Goal: Task Accomplishment & Management: Complete application form

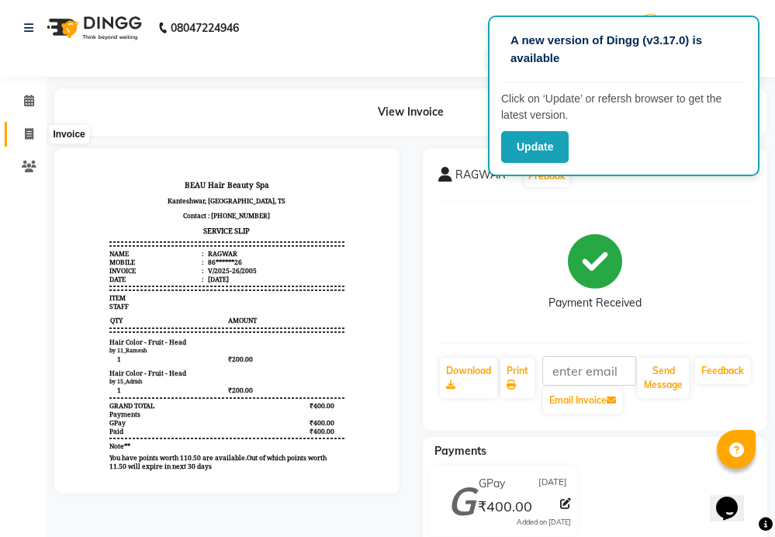
click at [32, 135] on icon at bounding box center [29, 134] width 9 height 12
select select "service"
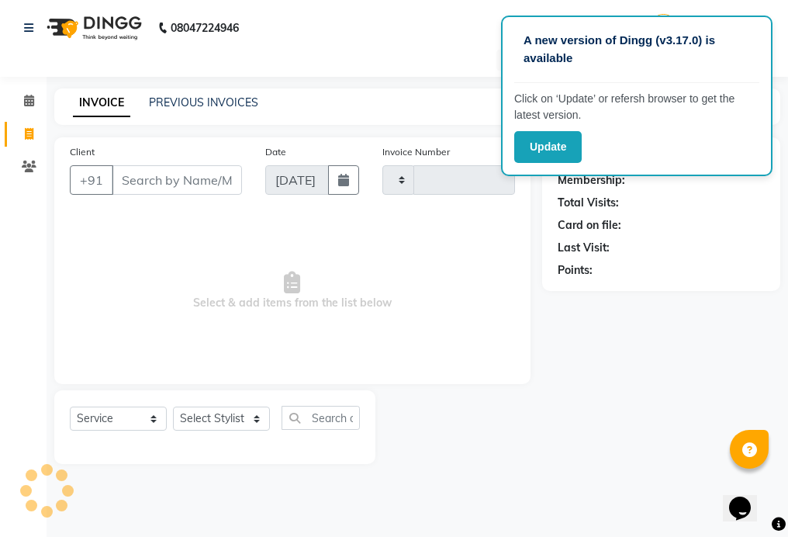
type input "2006"
select select "3470"
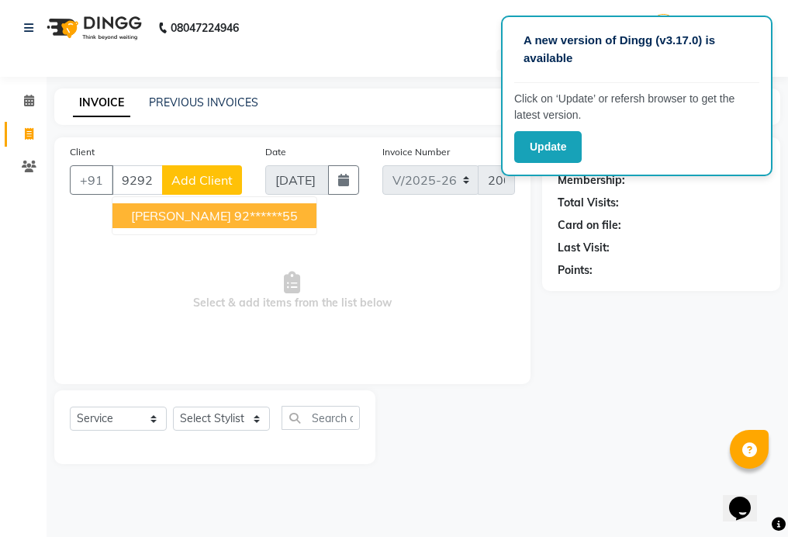
click at [277, 220] on button "[PERSON_NAME] 92******55" at bounding box center [214, 215] width 204 height 25
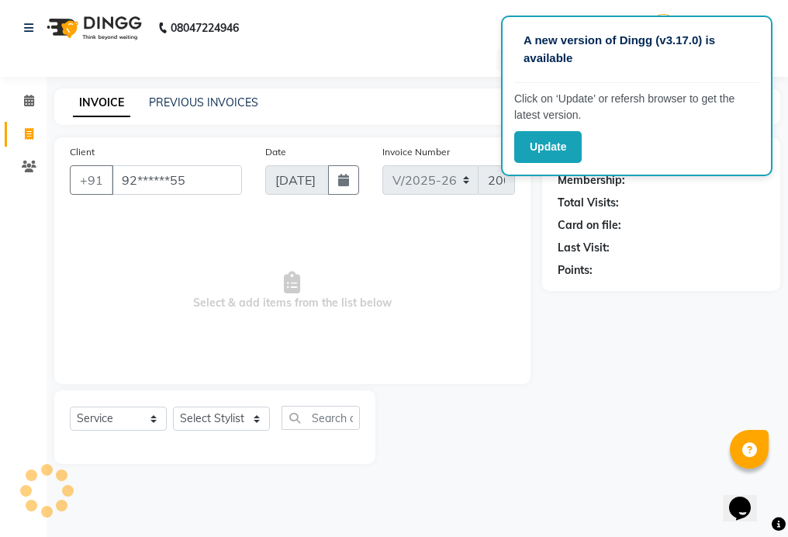
type input "92******55"
select select "1: Object"
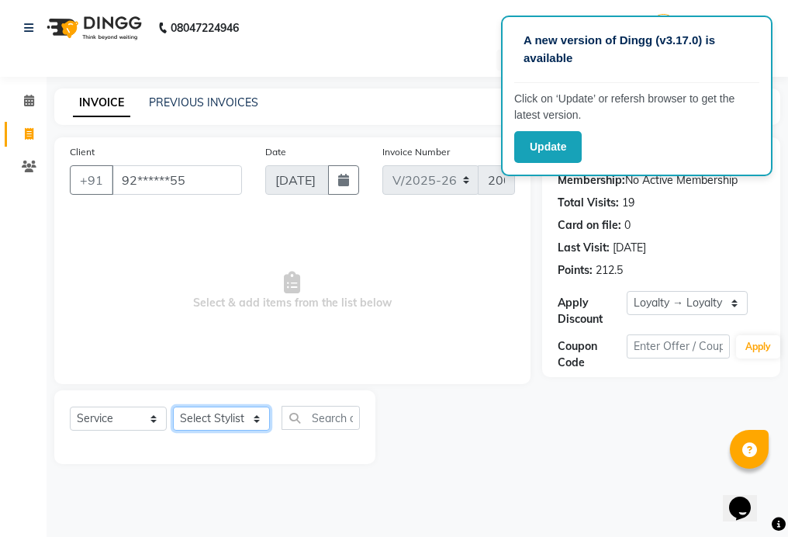
click at [230, 424] on select "Select Stylist 01_Front Desk 04_Lavanya 07_Manjushree 11_Ramesh 15_Adrish 26_Sr…" at bounding box center [221, 419] width 97 height 24
select select "15614"
click at [173, 407] on select "Select Stylist 01_Front Desk 04_Lavanya 07_Manjushree 11_Ramesh 15_Adrish 26_Sr…" at bounding box center [221, 419] width 97 height 24
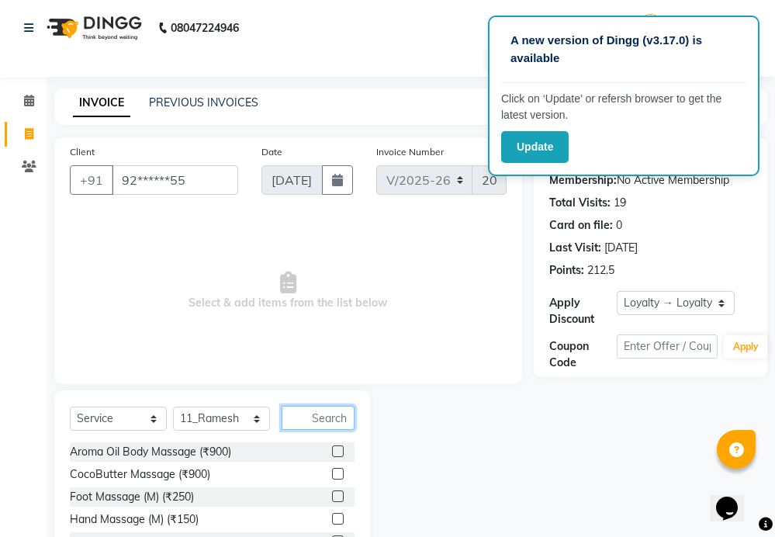
click at [341, 417] on input "text" at bounding box center [318, 418] width 73 height 24
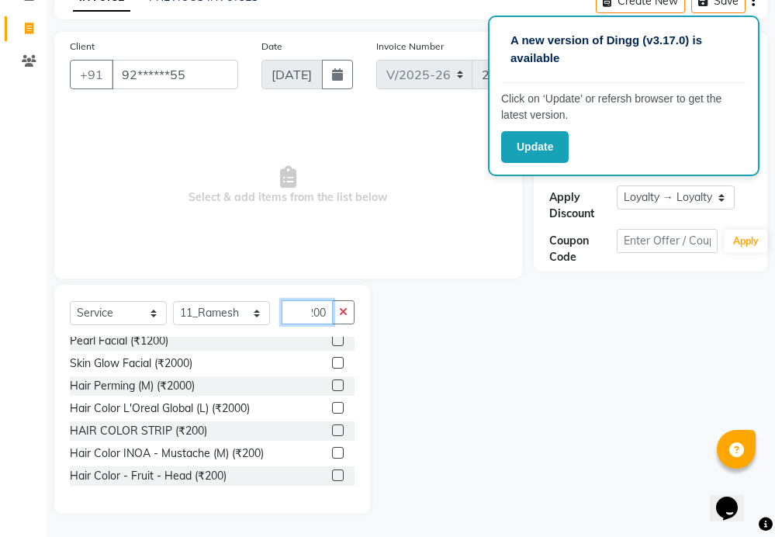
scroll to position [78, 0]
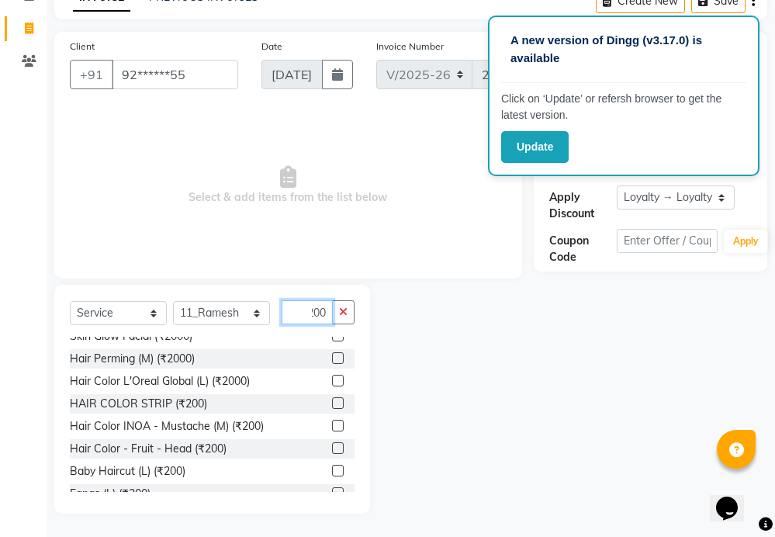
type input "200"
click at [332, 448] on label at bounding box center [338, 448] width 12 height 12
click at [332, 448] on input "checkbox" at bounding box center [337, 449] width 10 height 10
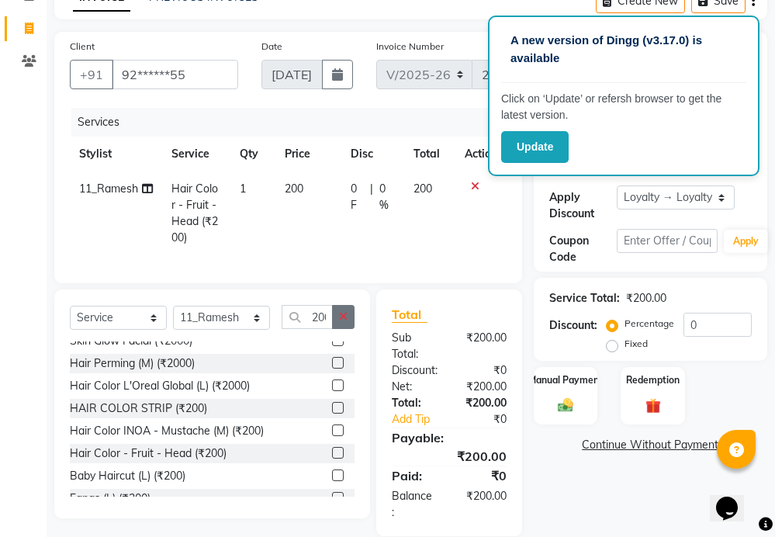
checkbox input "false"
click at [341, 322] on icon "button" at bounding box center [343, 316] width 9 height 11
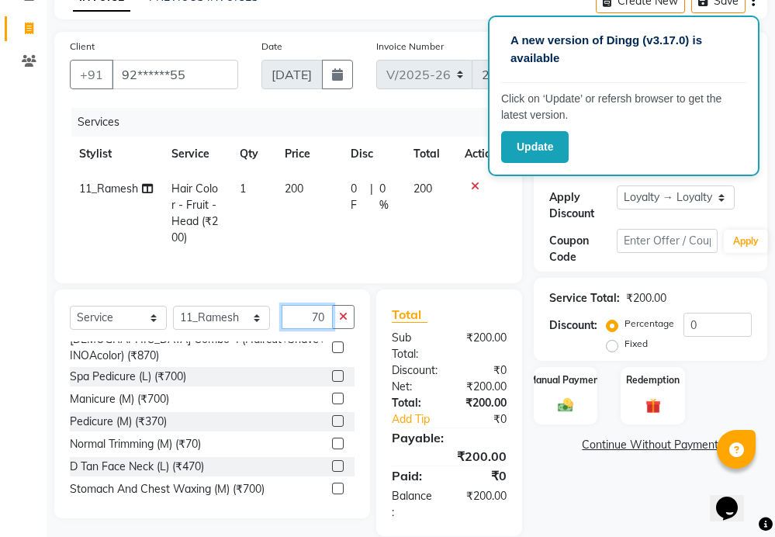
scroll to position [465, 0]
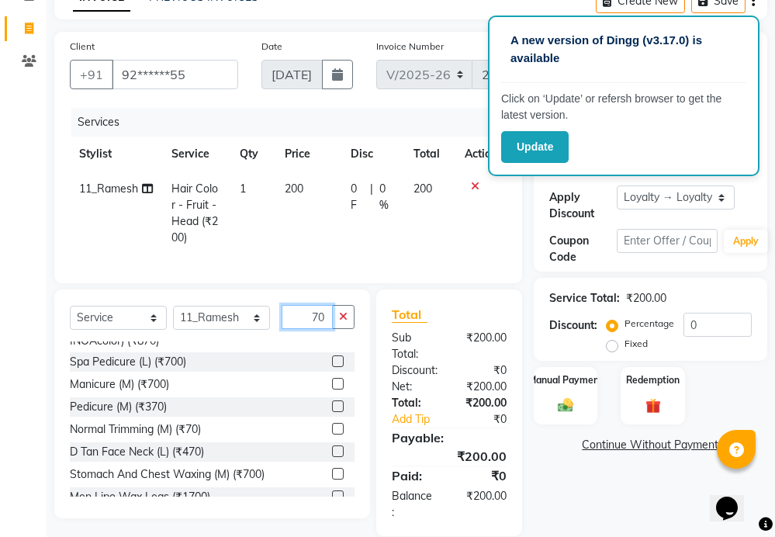
type input "70"
click at [332, 434] on label at bounding box center [338, 429] width 12 height 12
click at [332, 434] on input "checkbox" at bounding box center [337, 429] width 10 height 10
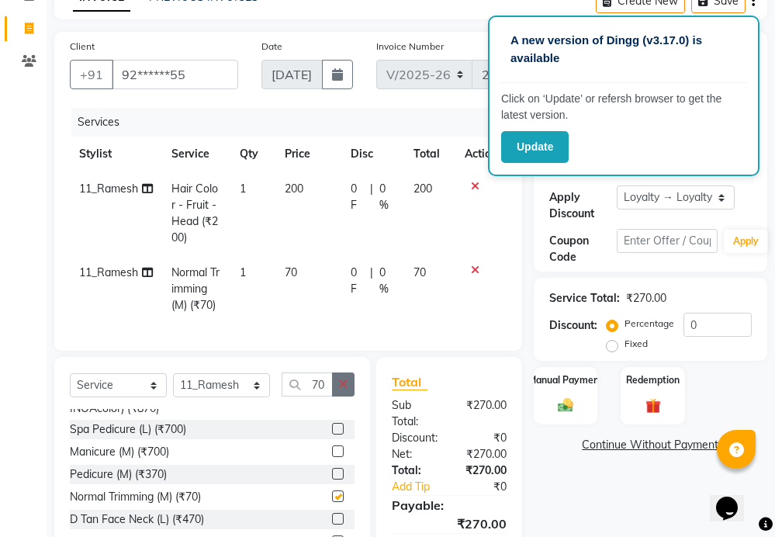
checkbox input "false"
click at [342, 389] on icon "button" at bounding box center [343, 384] width 9 height 11
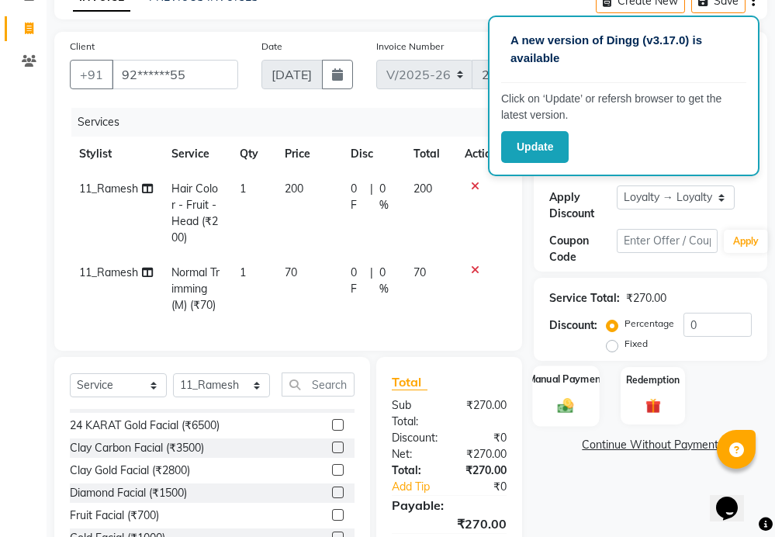
click at [542, 389] on div "Manual Payment" at bounding box center [565, 395] width 67 height 61
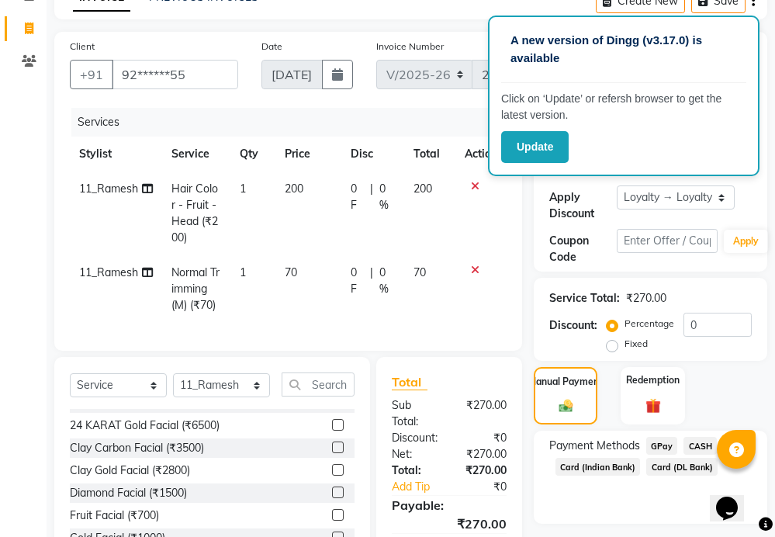
click at [656, 442] on span "GPay" at bounding box center [662, 446] width 32 height 18
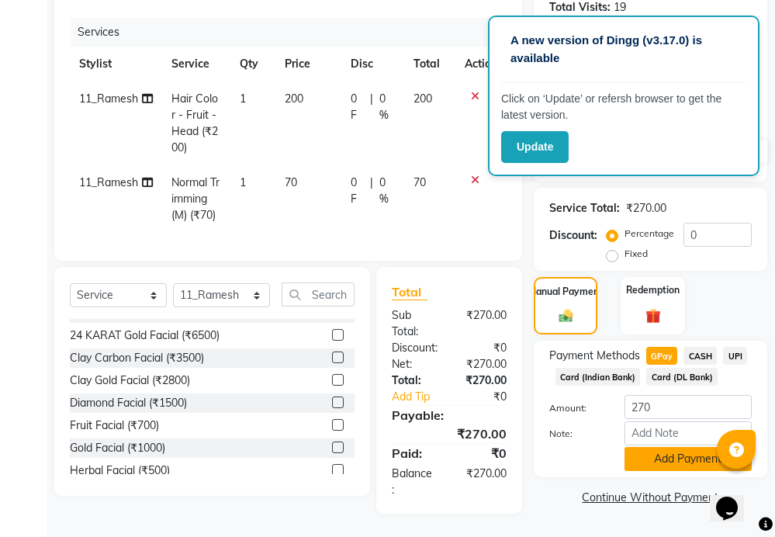
click at [653, 447] on button "Add Payment" at bounding box center [687, 459] width 127 height 24
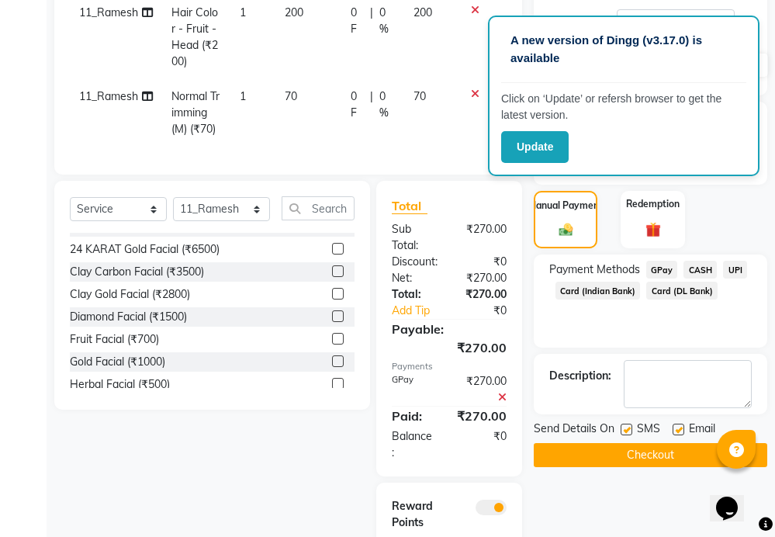
scroll to position [382, 0]
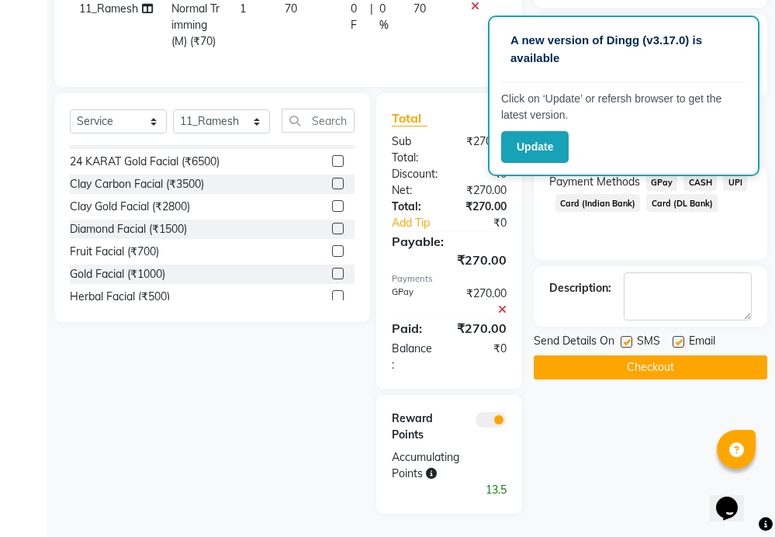
click at [638, 355] on button "Checkout" at bounding box center [651, 367] width 234 height 24
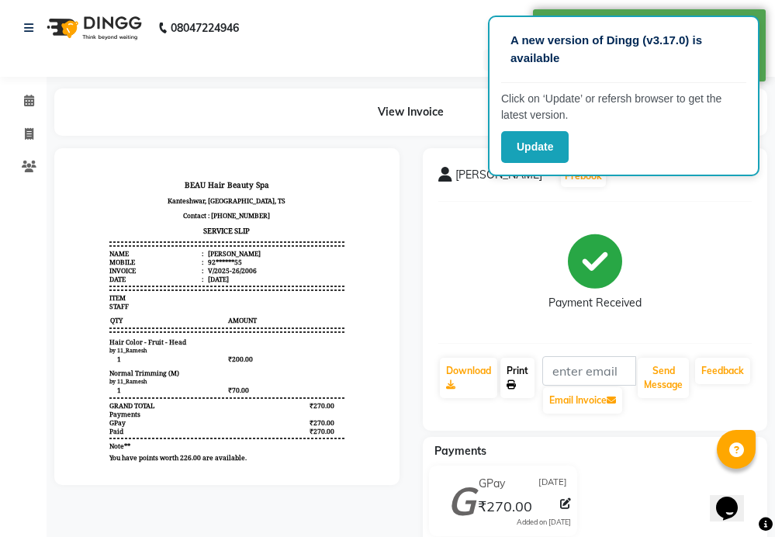
click at [520, 379] on link "Print" at bounding box center [517, 378] width 34 height 40
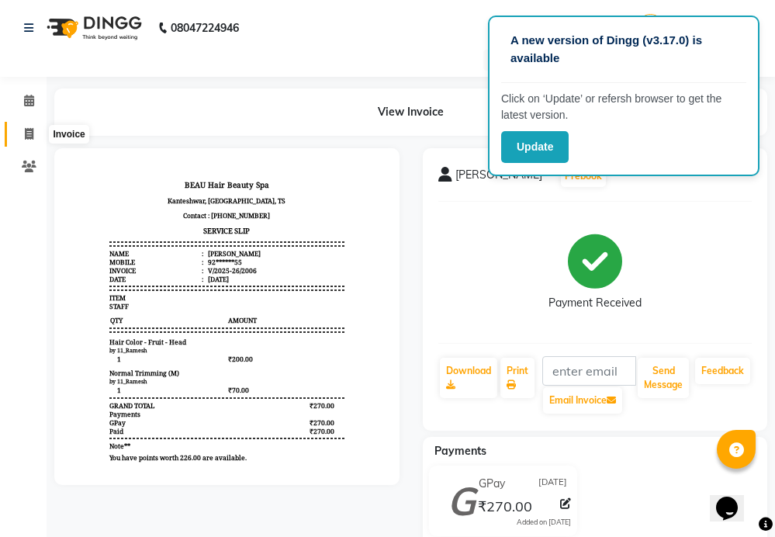
click at [18, 126] on span at bounding box center [29, 135] width 27 height 18
select select "service"
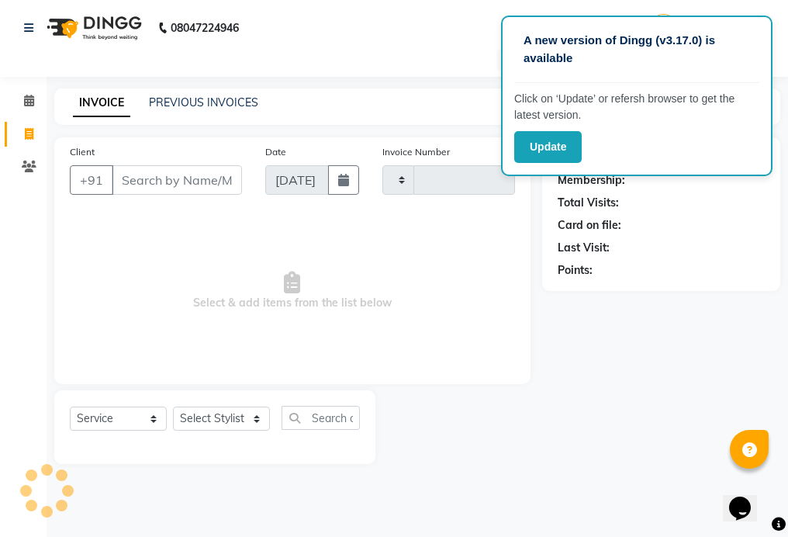
type input "2007"
select select "3470"
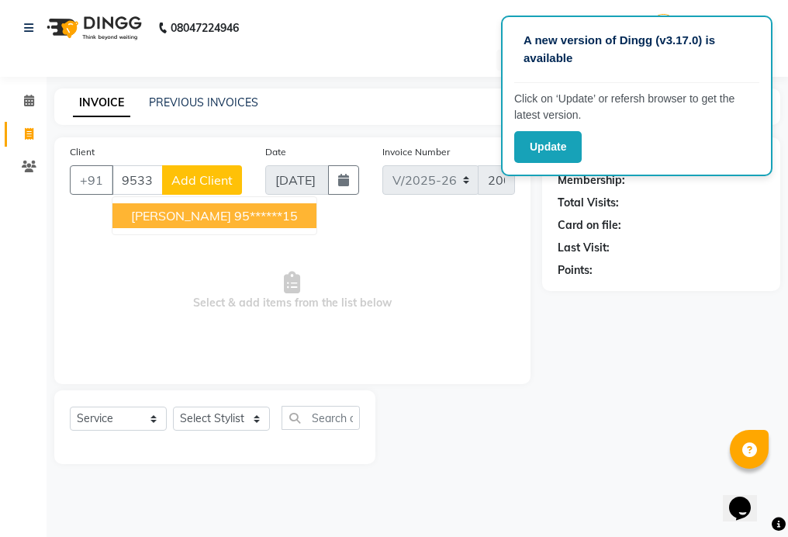
type input "9533083"
click at [155, 180] on input "9533083" at bounding box center [137, 179] width 51 height 29
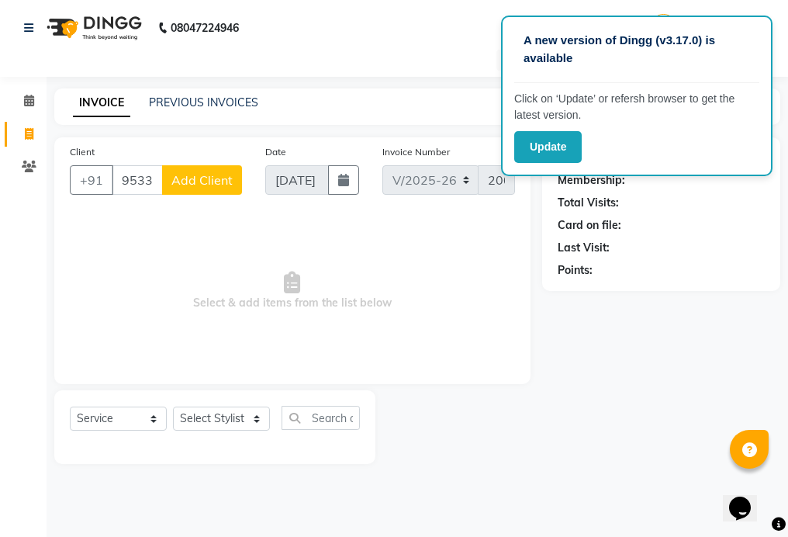
click at [155, 182] on input "9533083113" at bounding box center [137, 179] width 51 height 29
type input "083113"
click at [154, 182] on input "083113" at bounding box center [137, 179] width 51 height 29
type input "9"
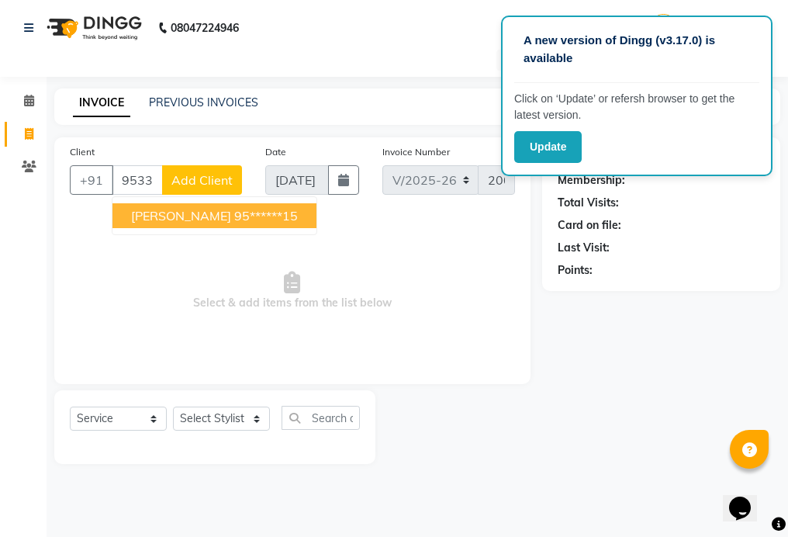
click at [244, 214] on button "[PERSON_NAME] 95******15" at bounding box center [214, 215] width 204 height 25
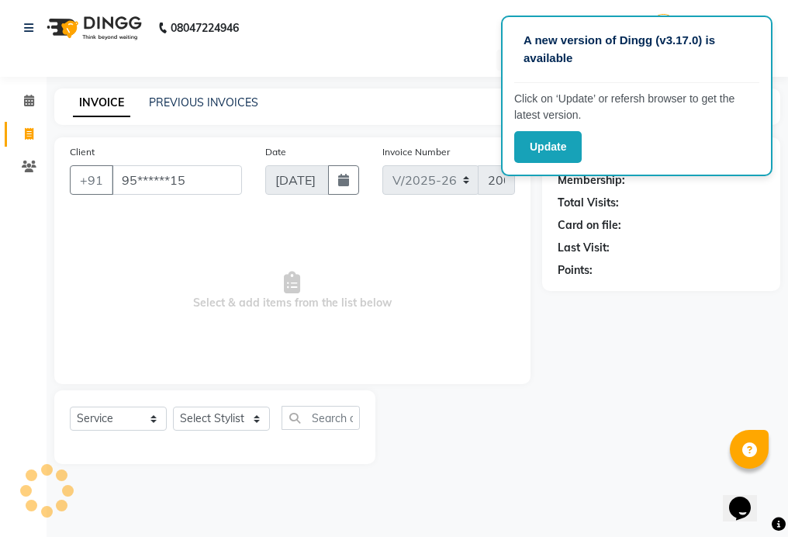
type input "95******15"
click at [211, 422] on select "Select Stylist 01_Front Desk 04_Lavanya 07_Manjushree 11_Ramesh 15_Adrish 26_Sr…" at bounding box center [221, 419] width 97 height 24
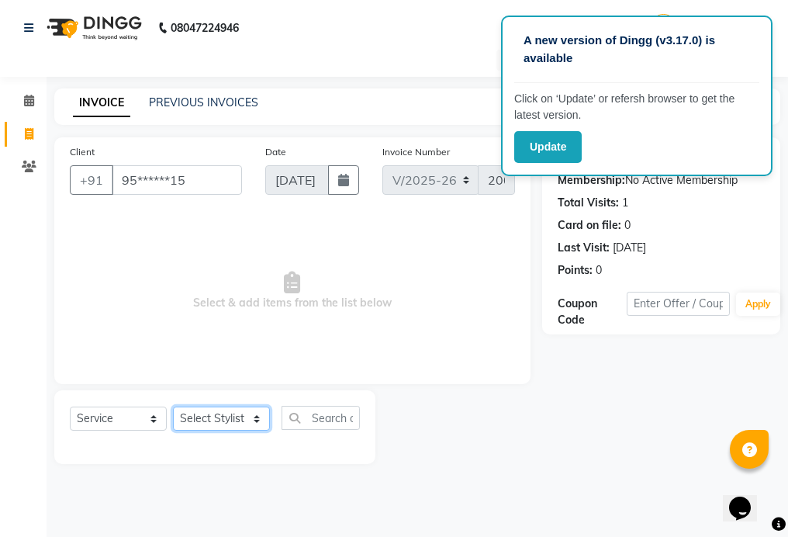
select select "15615"
click at [173, 407] on select "Select Stylist 01_Front Desk 04_Lavanya 07_Manjushree 11_Ramesh 15_Adrish 26_Sr…" at bounding box center [221, 419] width 97 height 24
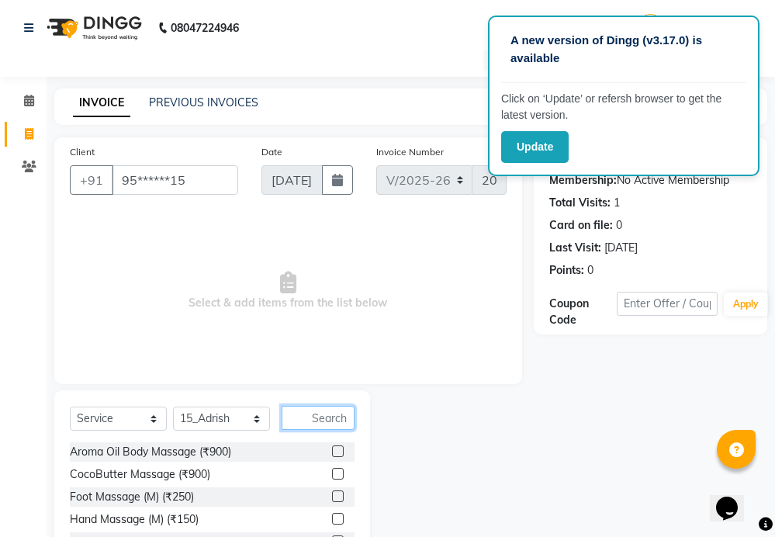
click at [338, 415] on input "text" at bounding box center [318, 418] width 73 height 24
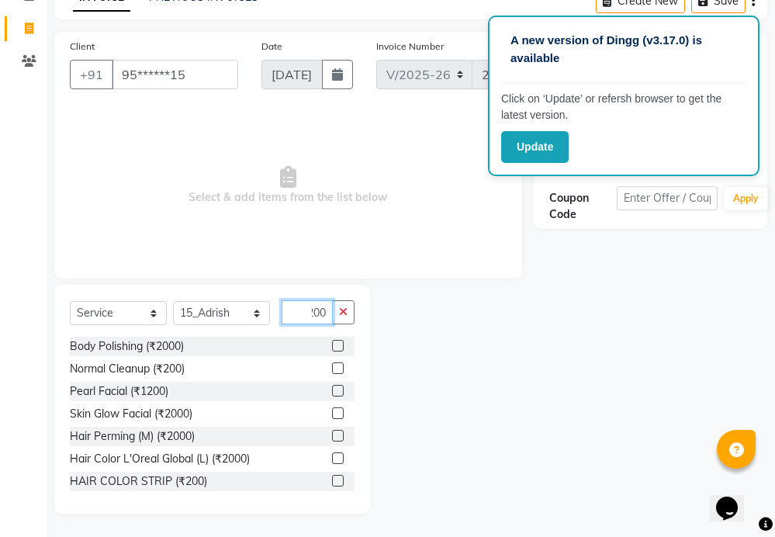
scroll to position [78, 0]
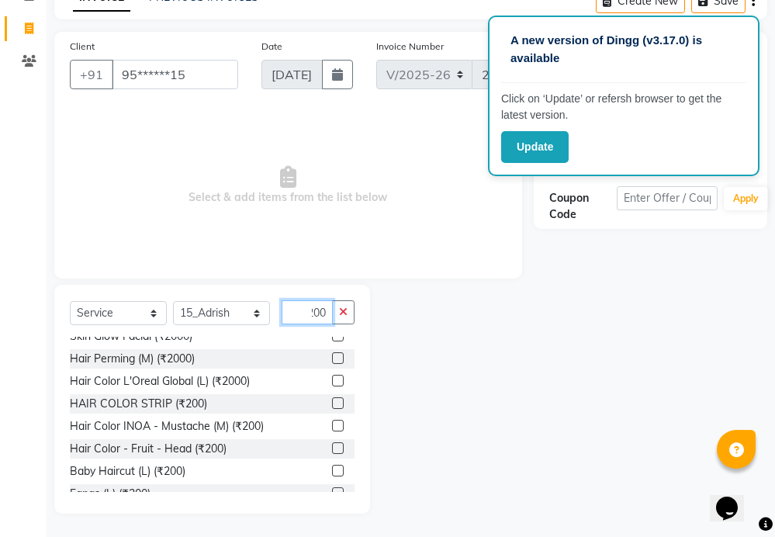
type input "200"
click at [332, 449] on label at bounding box center [338, 448] width 12 height 12
click at [332, 449] on input "checkbox" at bounding box center [337, 449] width 10 height 10
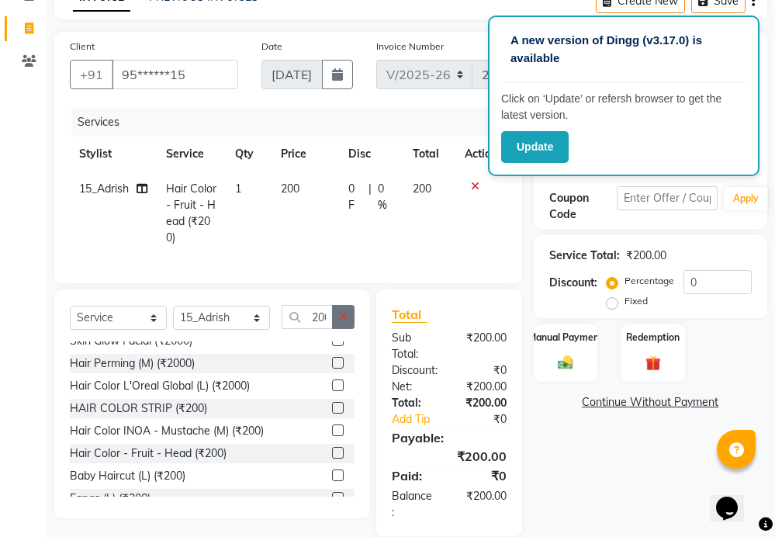
checkbox input "false"
click at [344, 322] on icon "button" at bounding box center [343, 316] width 9 height 11
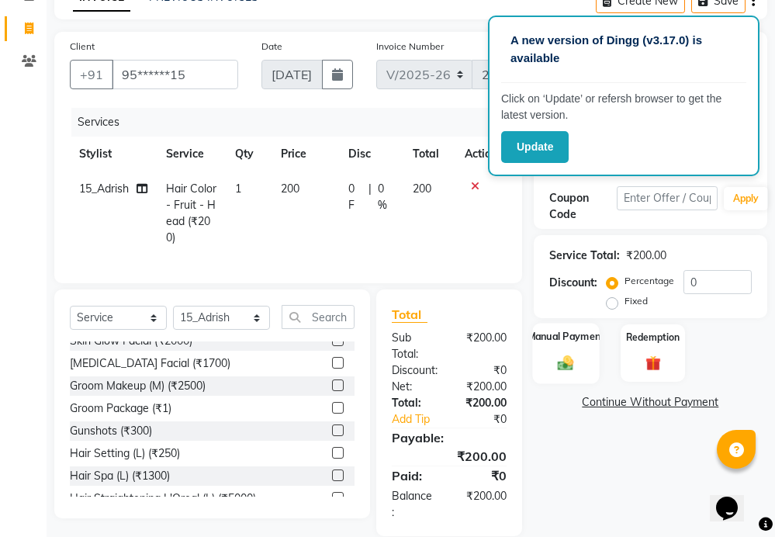
click at [565, 347] on div "Manual Payment" at bounding box center [565, 353] width 67 height 61
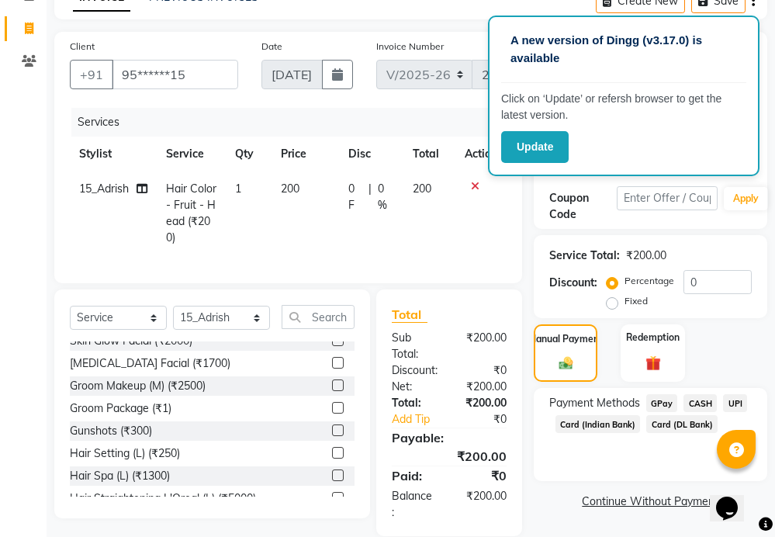
click at [660, 406] on span "GPay" at bounding box center [662, 403] width 32 height 18
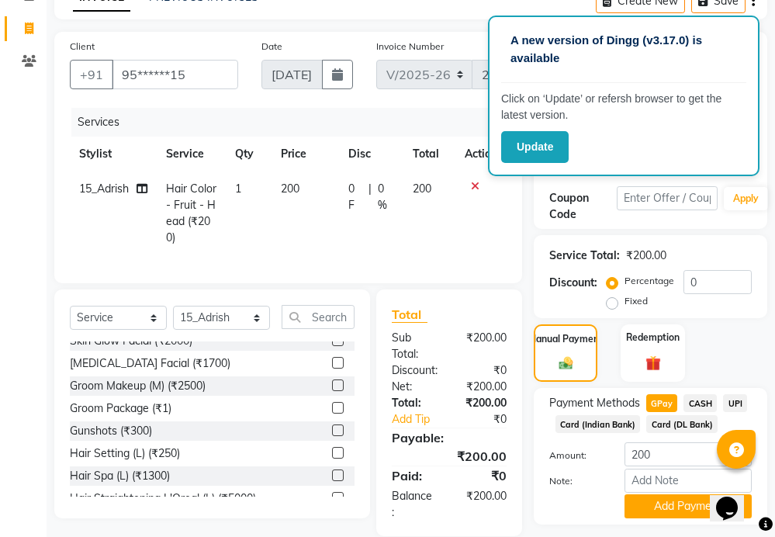
scroll to position [148, 0]
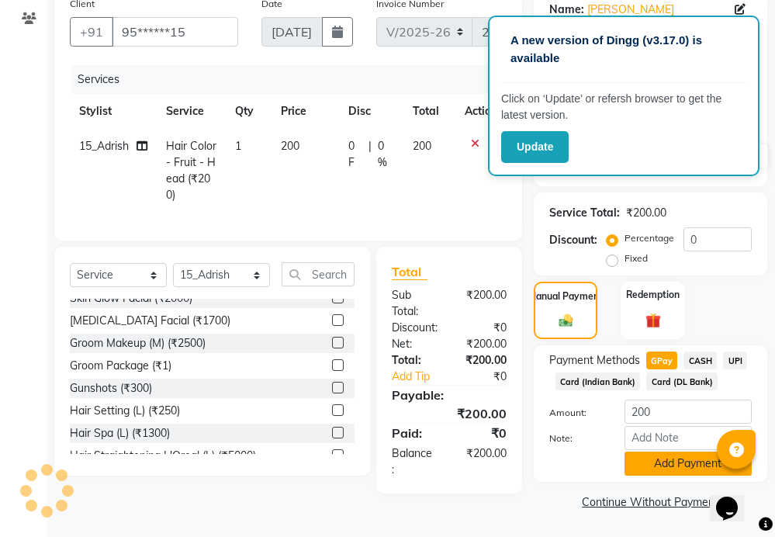
click at [673, 464] on button "Add Payment" at bounding box center [687, 463] width 127 height 24
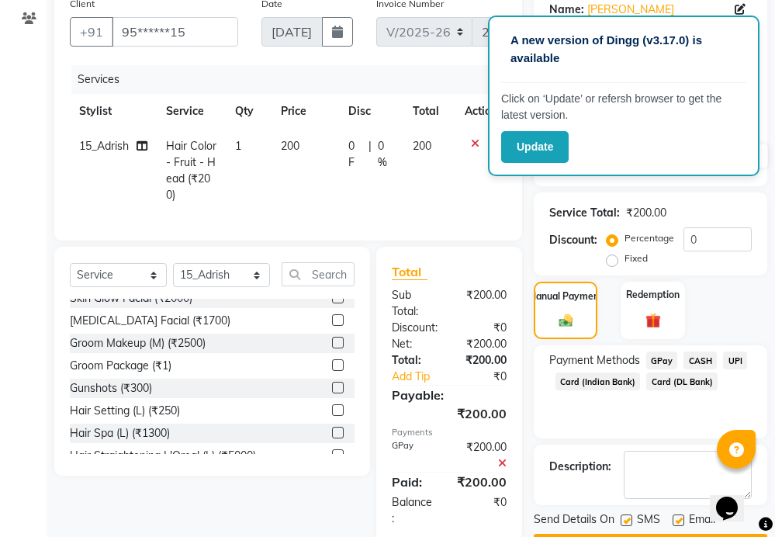
scroll to position [192, 0]
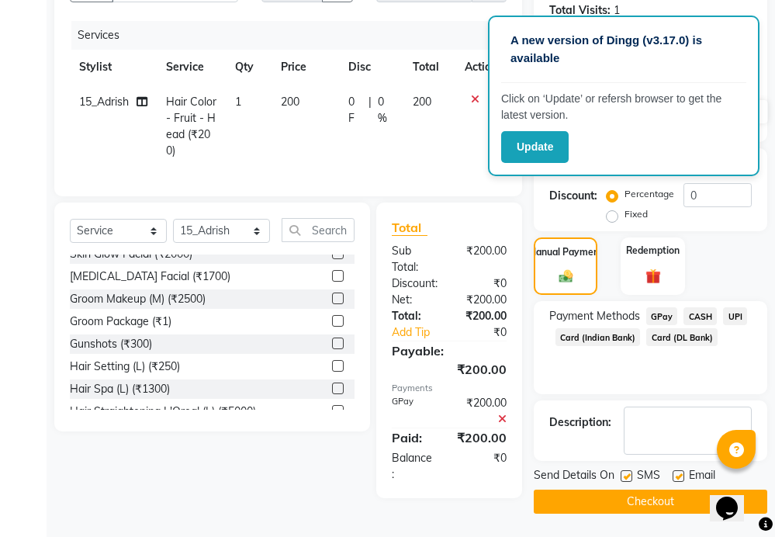
click at [652, 497] on button "Checkout" at bounding box center [651, 502] width 234 height 24
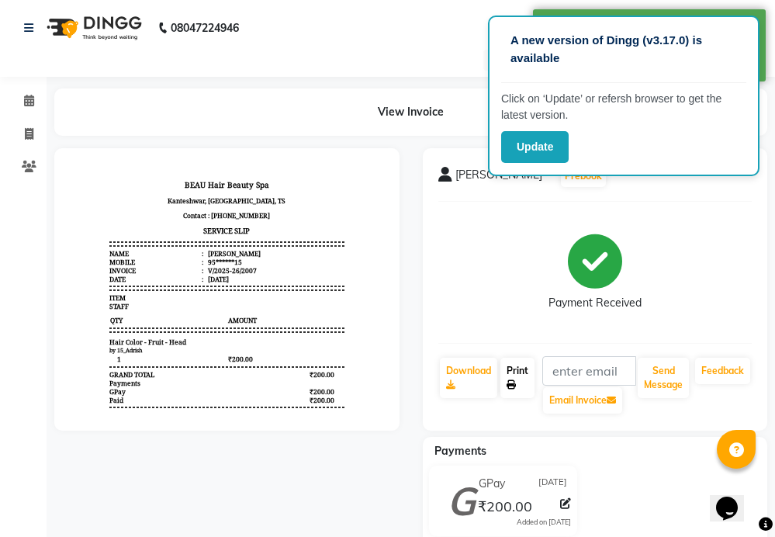
click at [522, 379] on link "Print" at bounding box center [517, 378] width 34 height 40
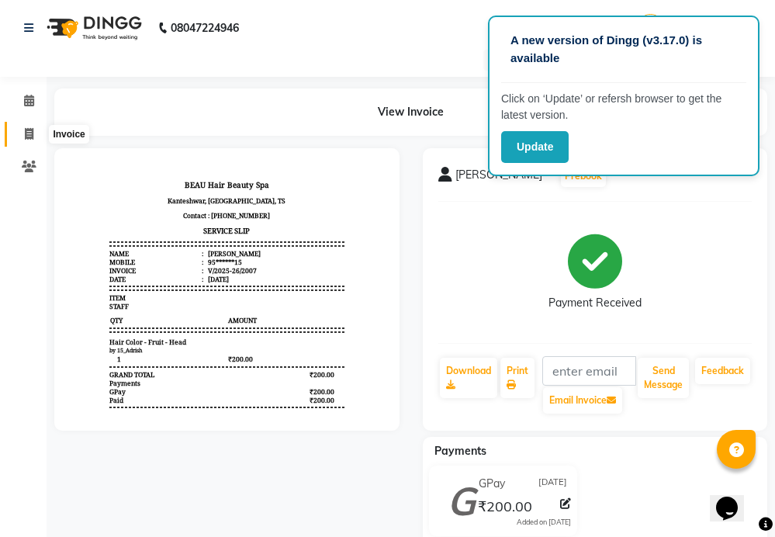
click at [27, 133] on icon at bounding box center [29, 134] width 9 height 12
select select "service"
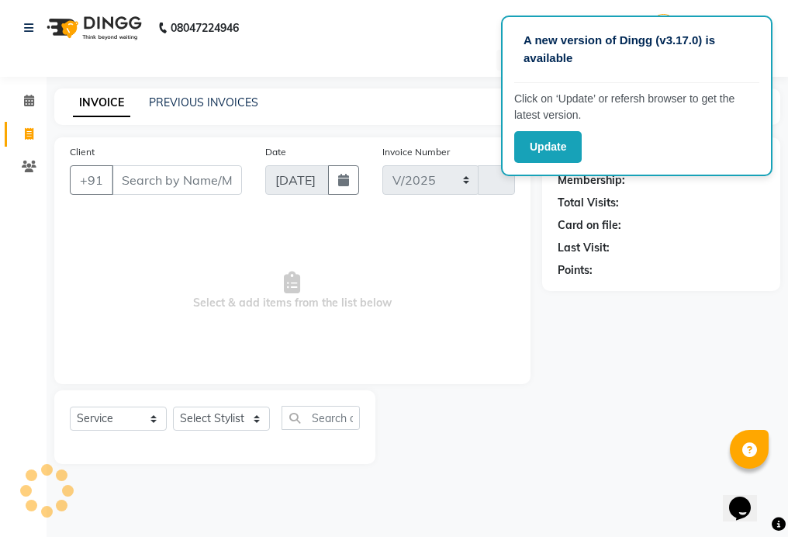
select select "3470"
type input "2008"
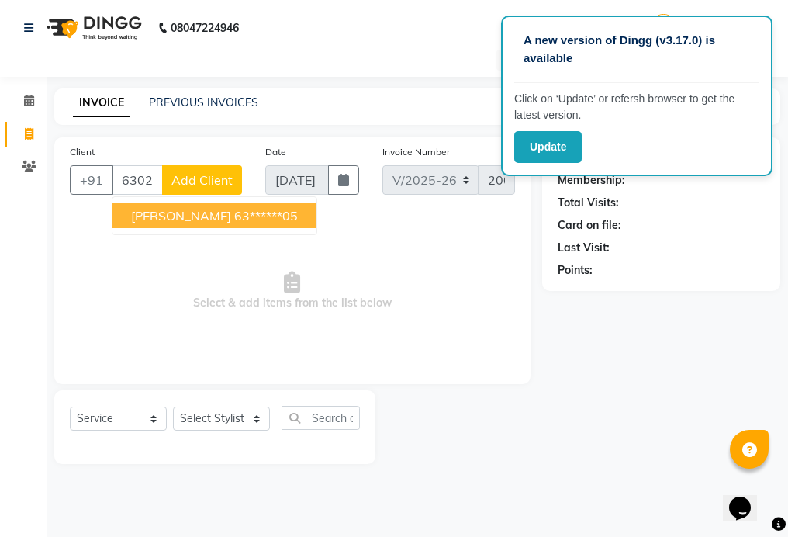
click at [265, 211] on button "[PERSON_NAME] 63******05" at bounding box center [214, 215] width 204 height 25
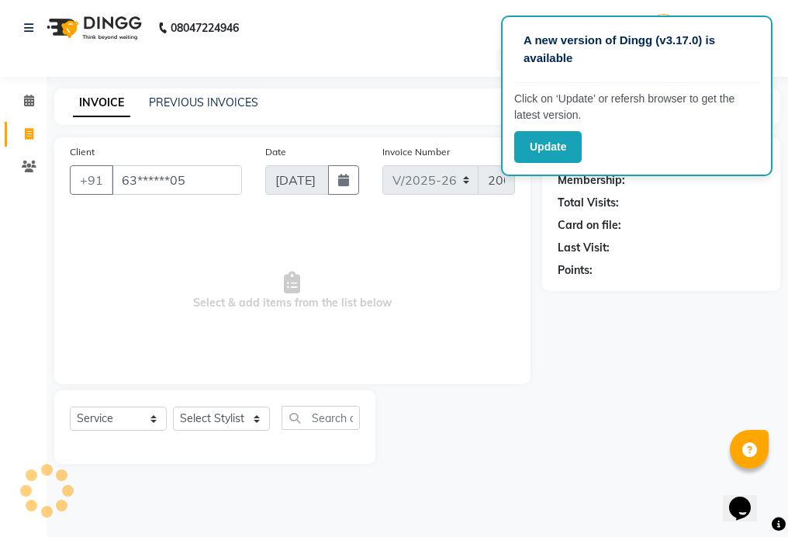
type input "63******05"
select select "1: Object"
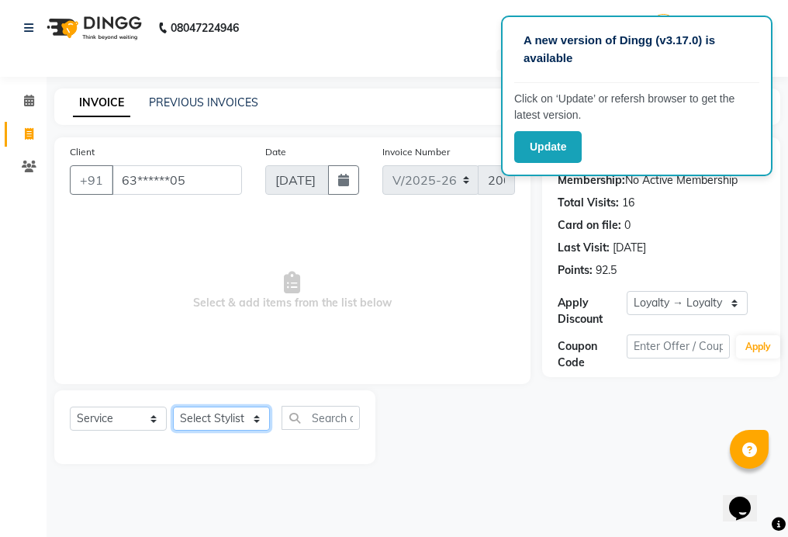
click at [216, 420] on select "Select Stylist 01_Front Desk 04_Lavanya 07_Manjushree 11_Ramesh 15_Adrish 26_Sr…" at bounding box center [221, 419] width 97 height 24
select select "15614"
click at [173, 407] on select "Select Stylist 01_Front Desk 04_Lavanya 07_Manjushree 11_Ramesh 15_Adrish 26_Sr…" at bounding box center [221, 419] width 97 height 24
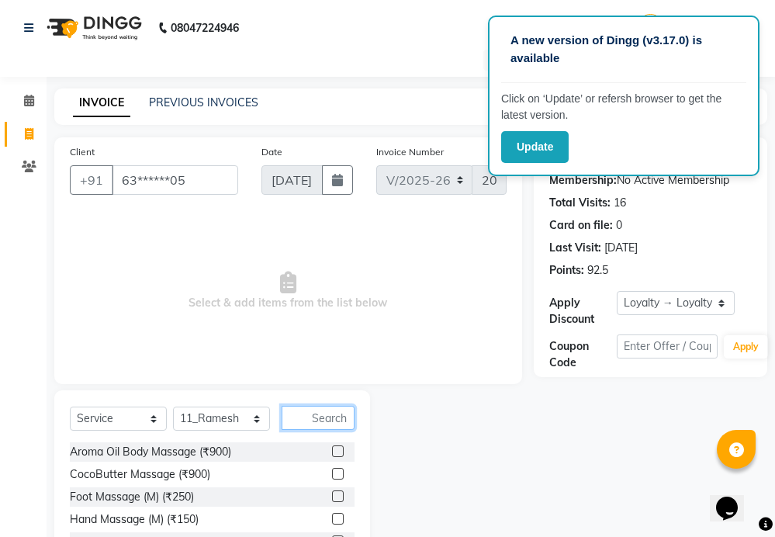
click at [323, 410] on input "text" at bounding box center [318, 418] width 73 height 24
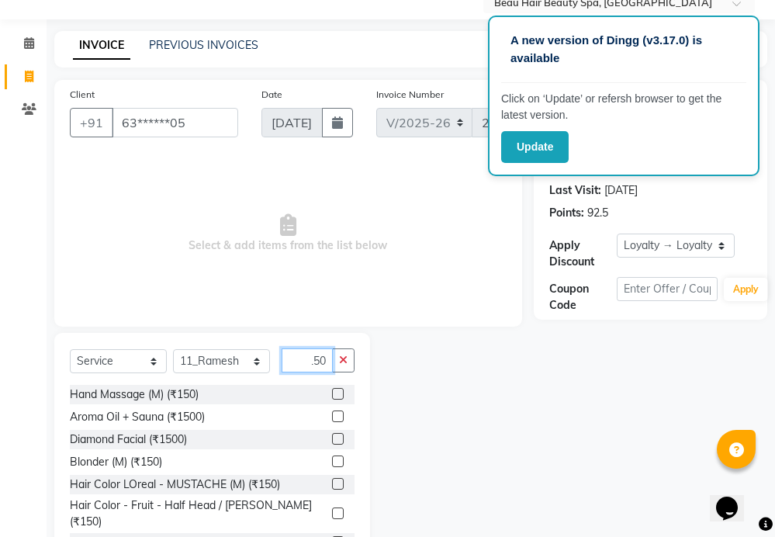
scroll to position [78, 0]
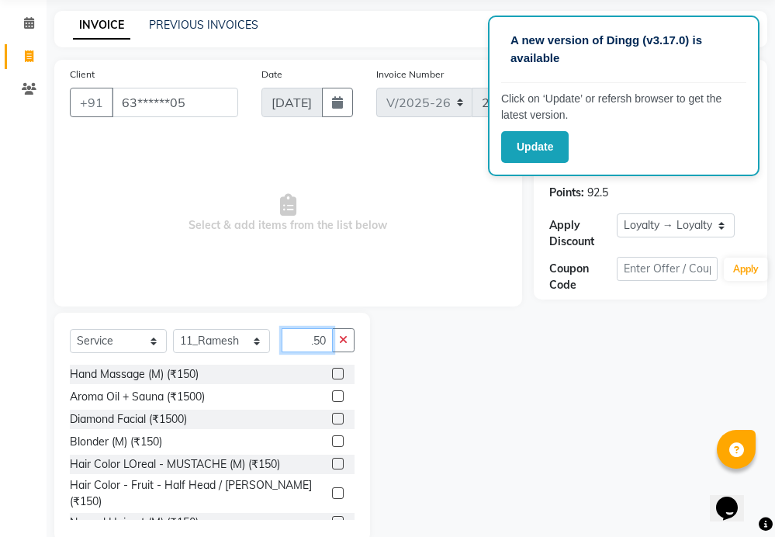
type input "150"
click at [332, 516] on label at bounding box center [338, 522] width 12 height 12
click at [332, 517] on input "checkbox" at bounding box center [337, 522] width 10 height 10
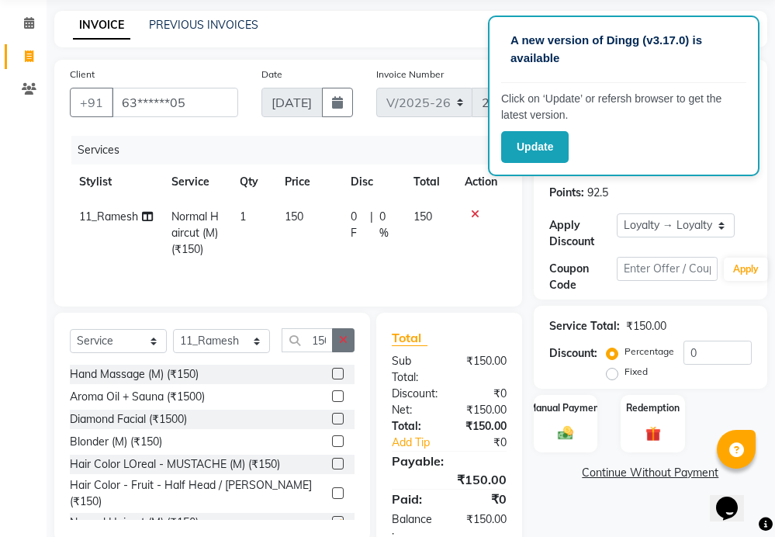
checkbox input "false"
click at [341, 342] on icon "button" at bounding box center [343, 339] width 9 height 11
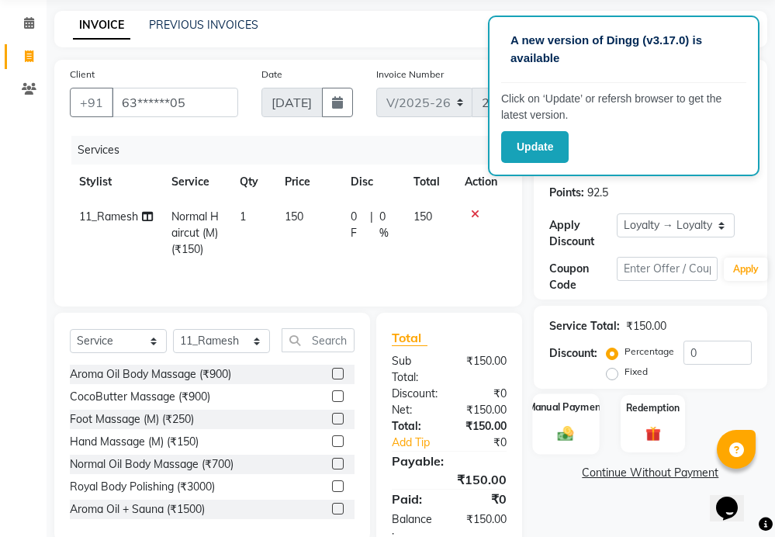
click at [579, 422] on div "Manual Payment" at bounding box center [565, 423] width 67 height 61
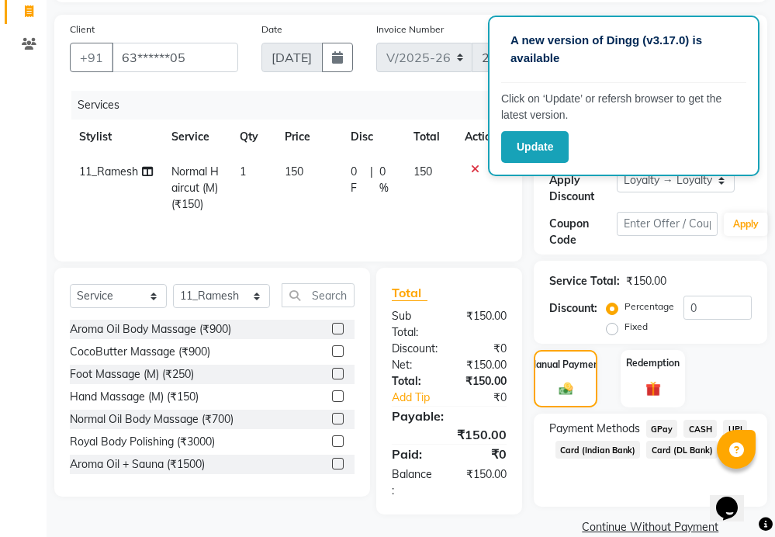
scroll to position [147, 0]
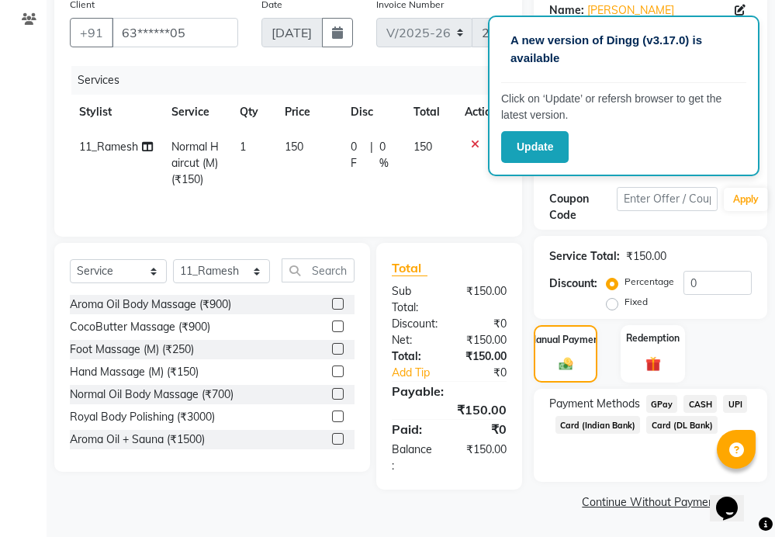
click at [666, 403] on span "GPay" at bounding box center [662, 404] width 32 height 18
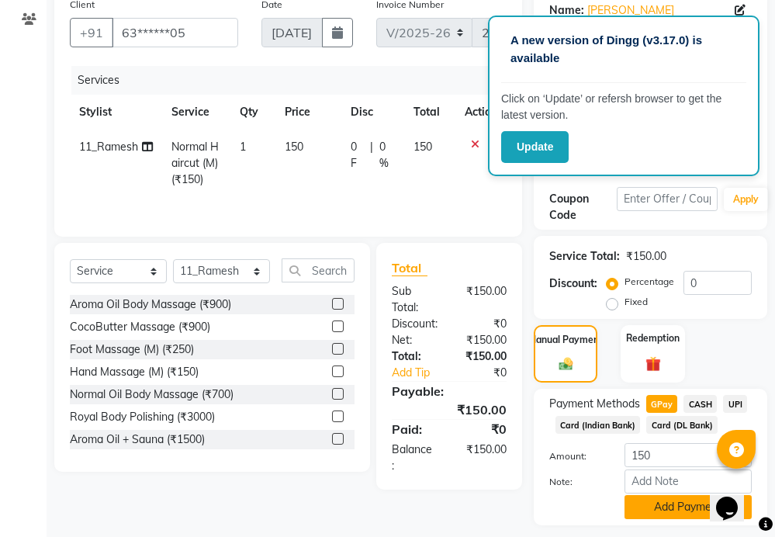
click at [677, 501] on button "Add Payment" at bounding box center [687, 507] width 127 height 24
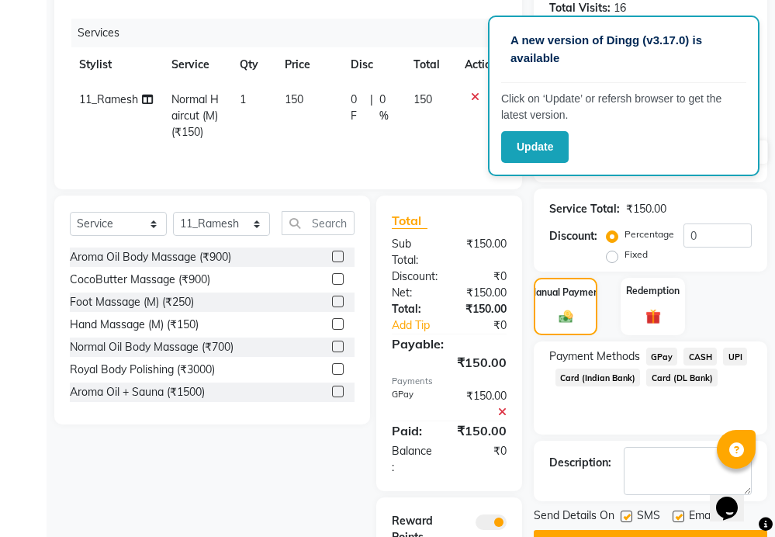
scroll to position [299, 0]
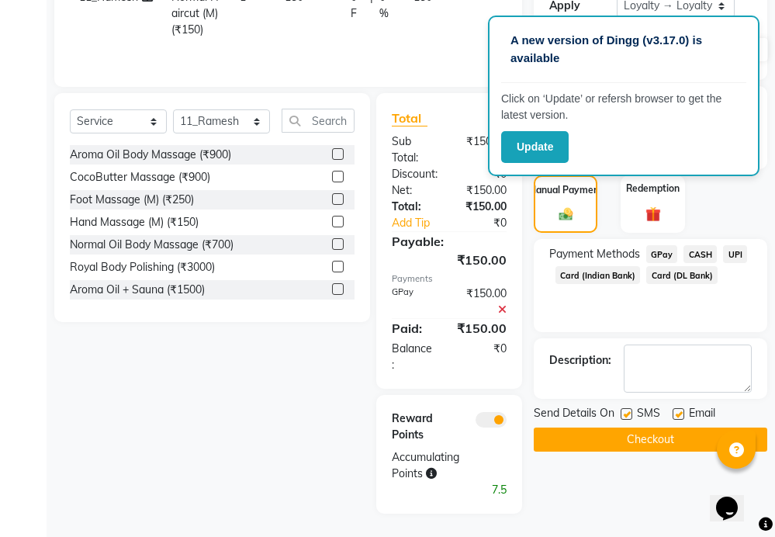
click at [657, 438] on button "Checkout" at bounding box center [651, 439] width 234 height 24
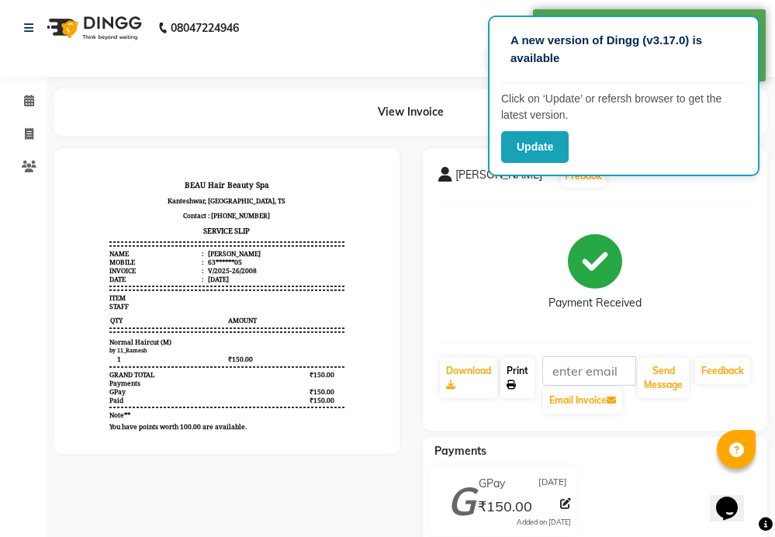
click at [512, 374] on link "Print" at bounding box center [517, 378] width 34 height 40
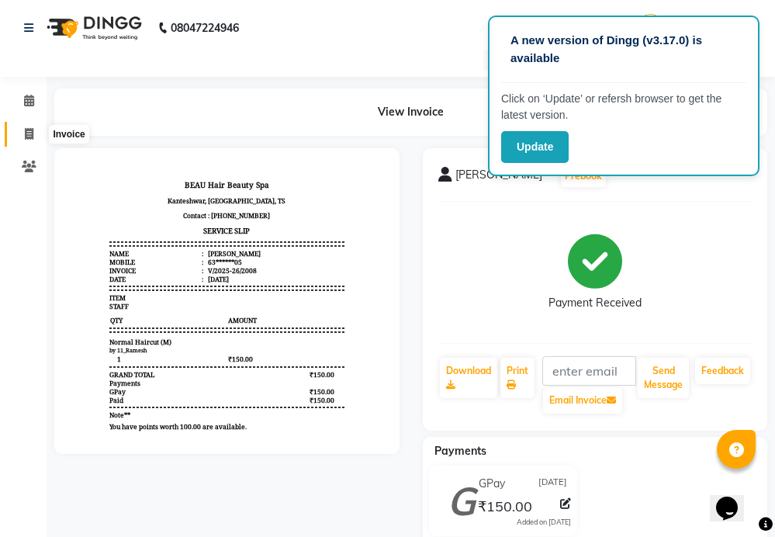
click at [26, 137] on icon at bounding box center [29, 134] width 9 height 12
select select "service"
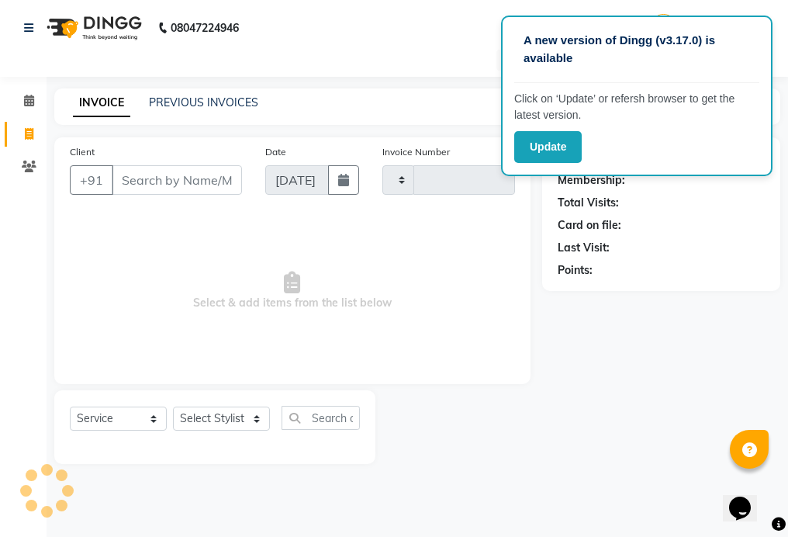
type input "2009"
select select "3470"
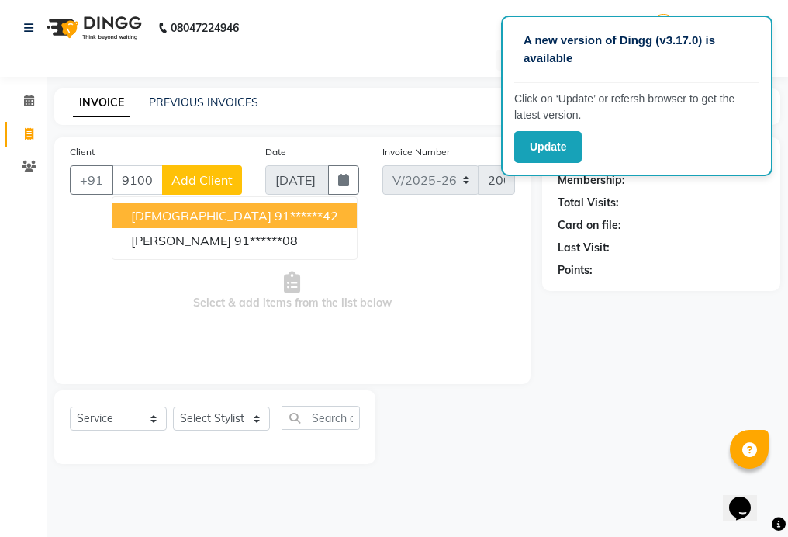
click at [244, 212] on button "SHIVA 91******42" at bounding box center [234, 215] width 244 height 25
type input "91******42"
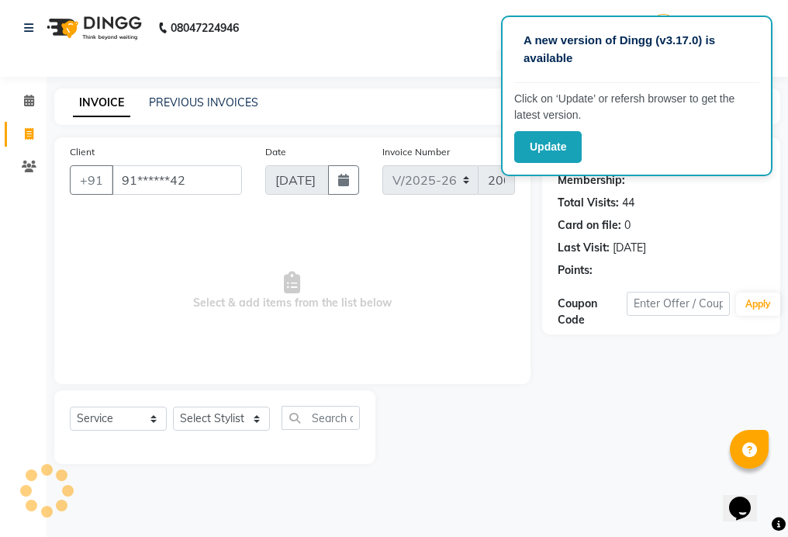
select select "1: Object"
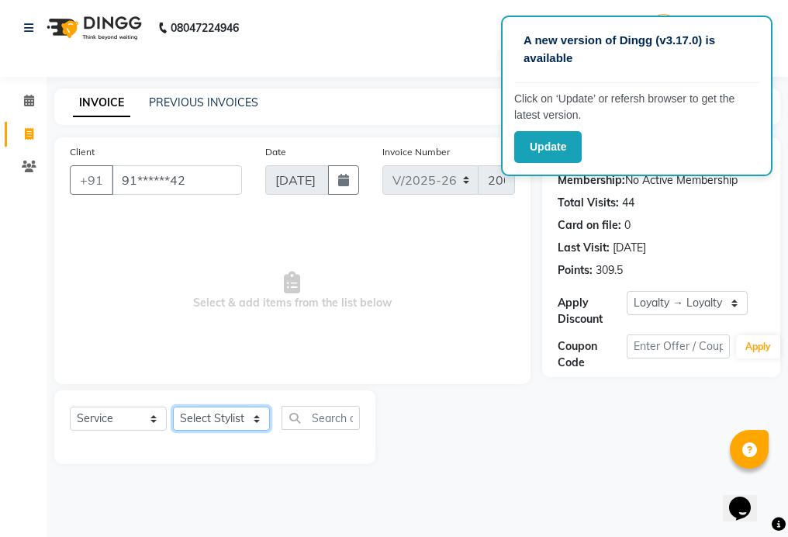
click at [213, 418] on select "Select Stylist 01_Front Desk 04_Lavanya 07_Manjushree 11_Ramesh 15_Adrish 26_Sr…" at bounding box center [221, 419] width 97 height 24
select select "15614"
click at [173, 407] on select "Select Stylist 01_Front Desk 04_Lavanya 07_Manjushree 11_Ramesh 15_Adrish 26_Sr…" at bounding box center [221, 419] width 97 height 24
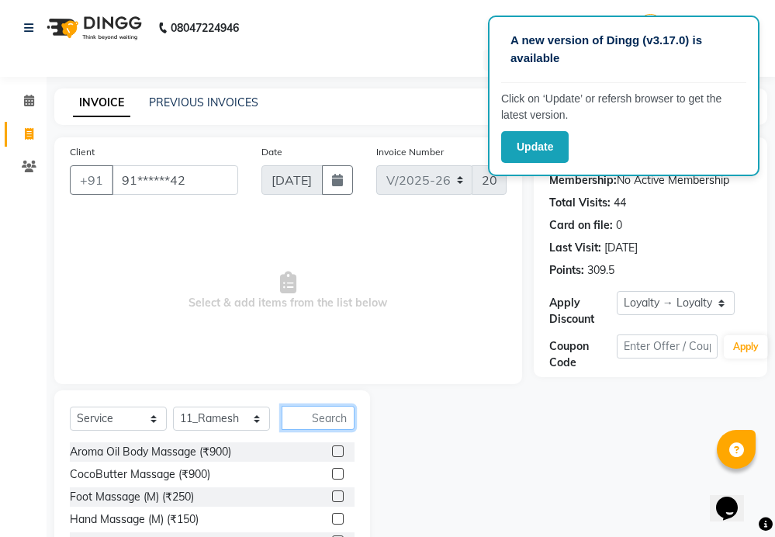
click at [323, 414] on input "text" at bounding box center [318, 418] width 73 height 24
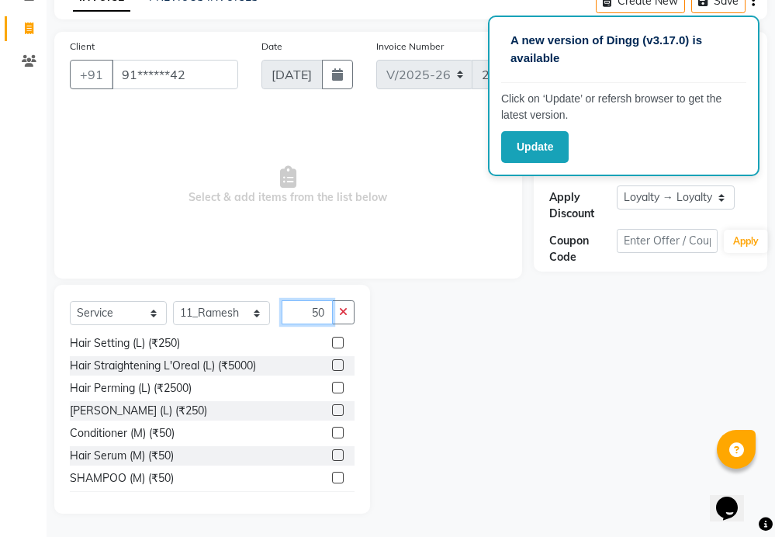
scroll to position [233, 0]
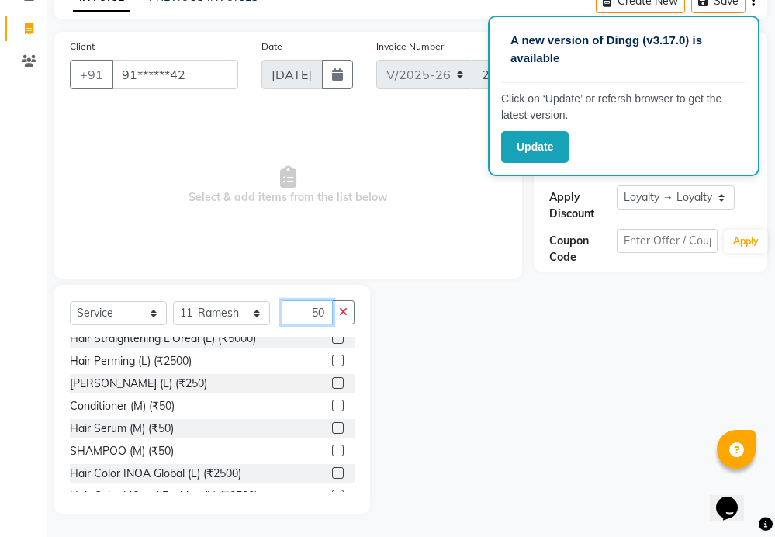
type input "50"
click at [332, 451] on label at bounding box center [338, 451] width 12 height 12
click at [332, 451] on input "checkbox" at bounding box center [337, 451] width 10 height 10
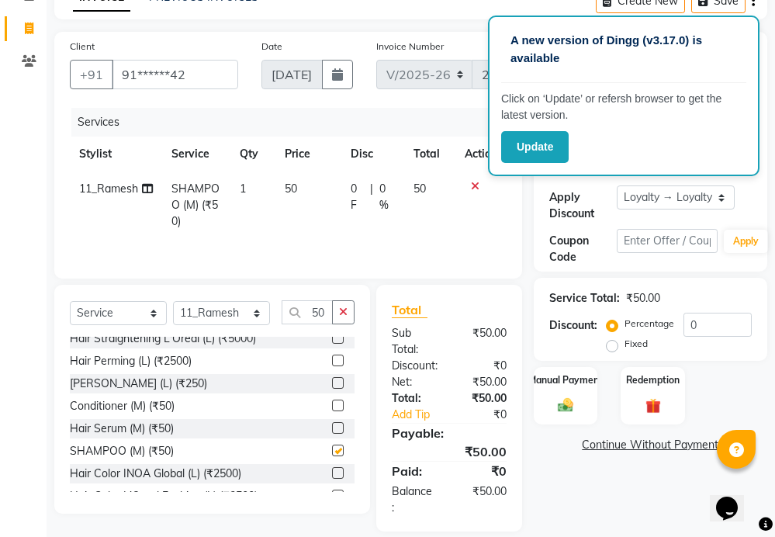
checkbox input "false"
click at [343, 313] on icon "button" at bounding box center [343, 311] width 9 height 11
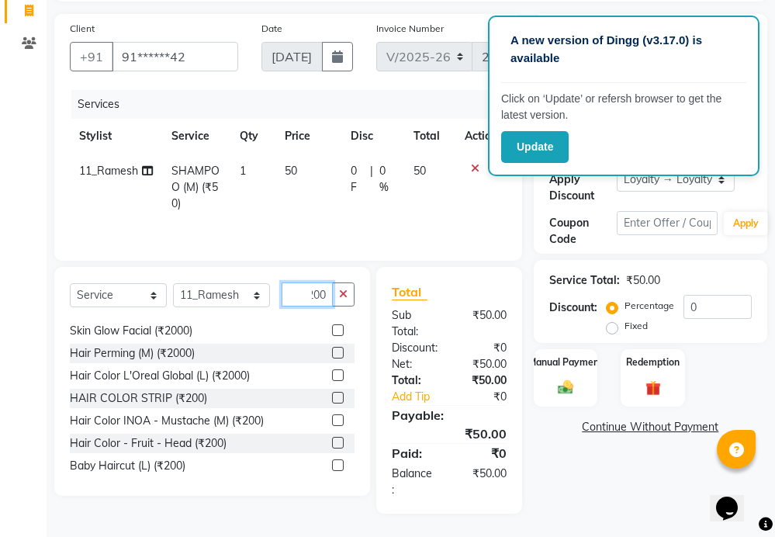
scroll to position [163, 0]
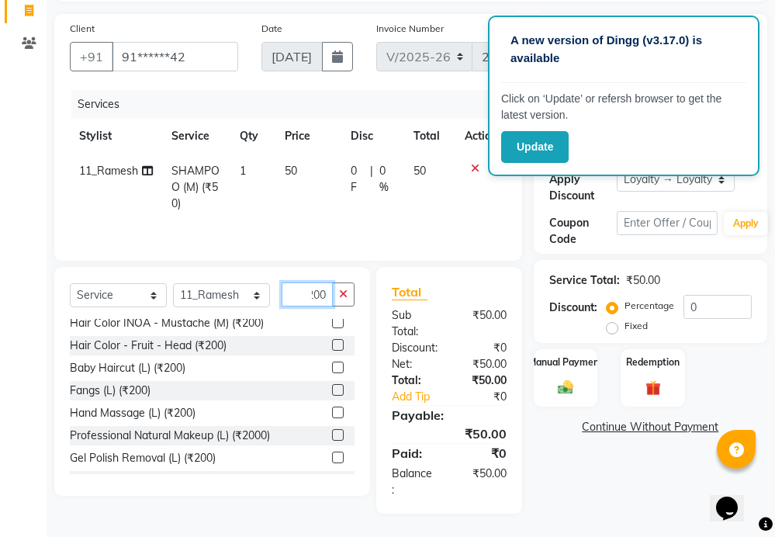
type input "200"
click at [332, 345] on label at bounding box center [338, 345] width 12 height 12
click at [332, 345] on input "checkbox" at bounding box center [337, 346] width 10 height 10
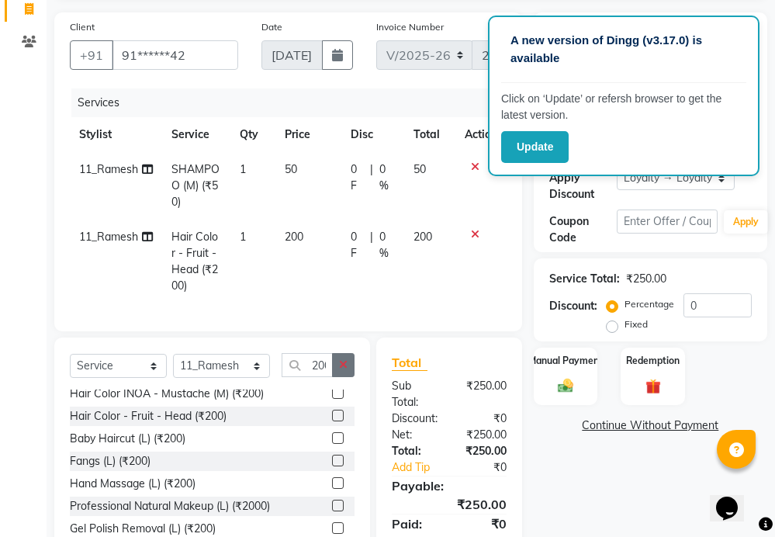
checkbox input "false"
click at [346, 370] on icon "button" at bounding box center [343, 364] width 9 height 11
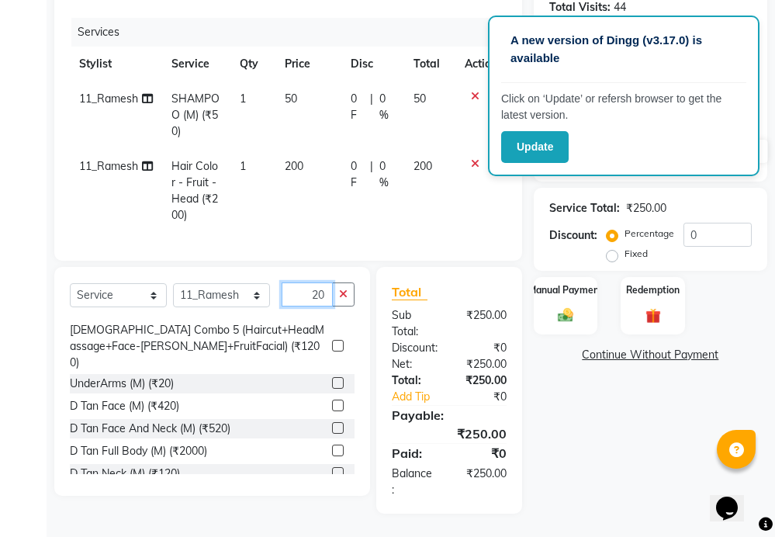
scroll to position [548, 0]
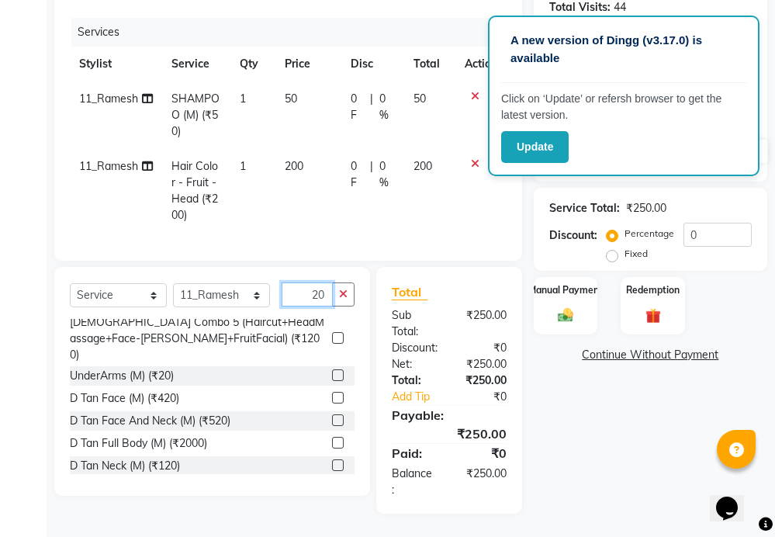
type input "20"
click at [332, 369] on label at bounding box center [338, 375] width 12 height 12
click at [332, 371] on input "checkbox" at bounding box center [337, 376] width 10 height 10
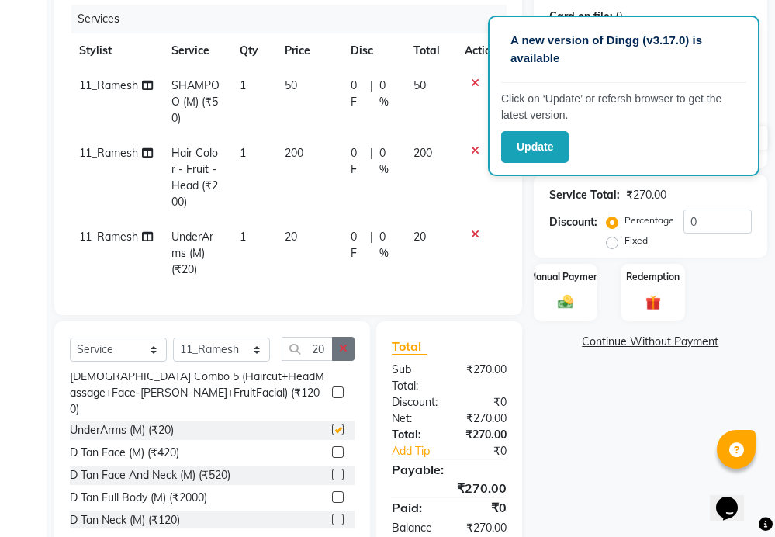
checkbox input "false"
click at [345, 354] on icon "button" at bounding box center [343, 348] width 9 height 11
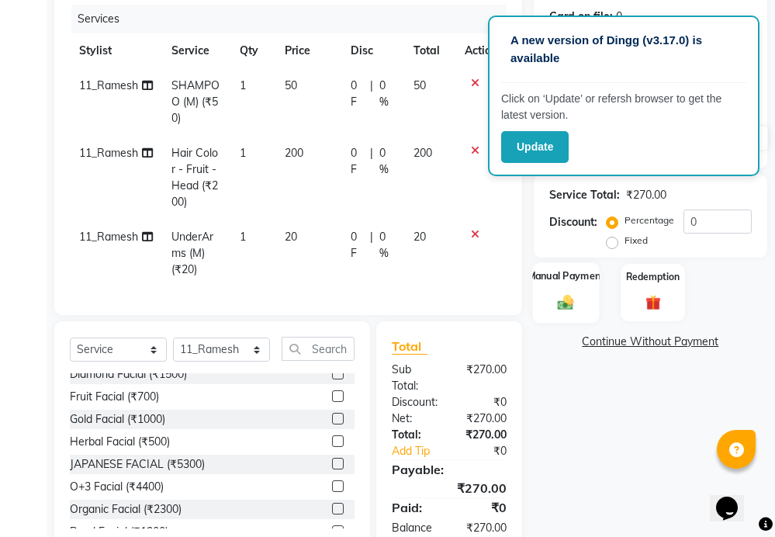
click at [566, 293] on img at bounding box center [565, 302] width 26 height 19
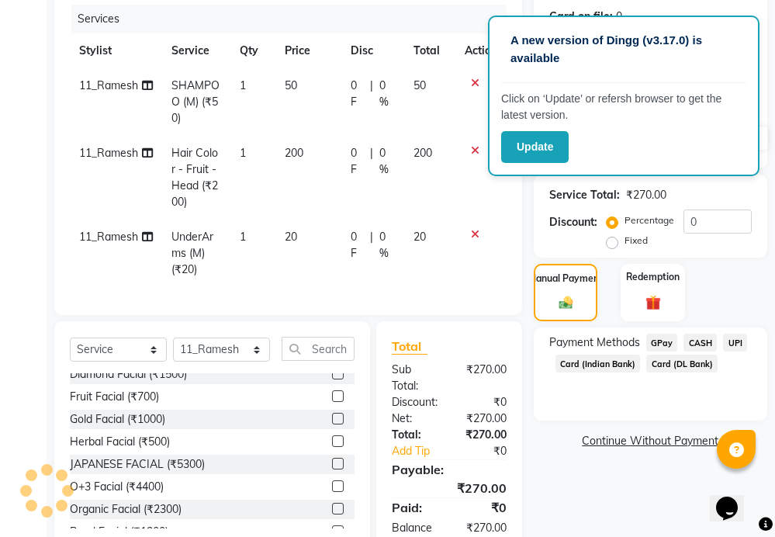
click at [700, 342] on span "CASH" at bounding box center [699, 343] width 33 height 18
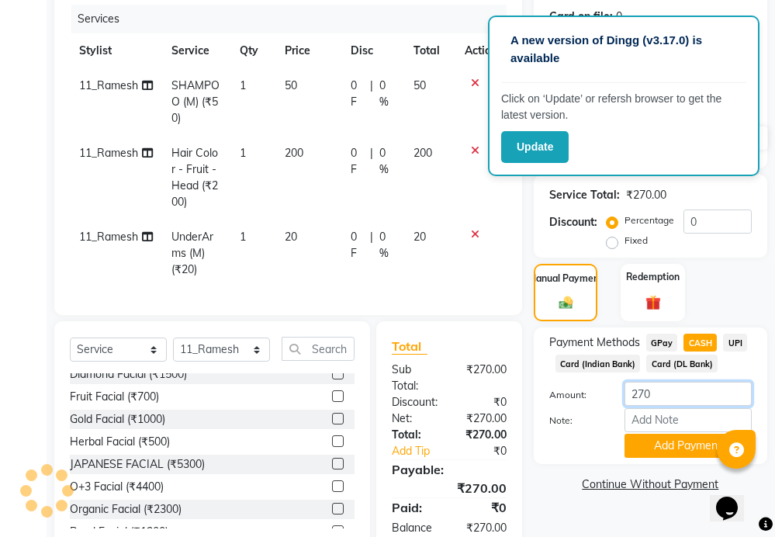
click at [680, 393] on input "270" at bounding box center [687, 394] width 127 height 24
type input "250"
click at [693, 445] on button "Add Payment" at bounding box center [687, 446] width 127 height 24
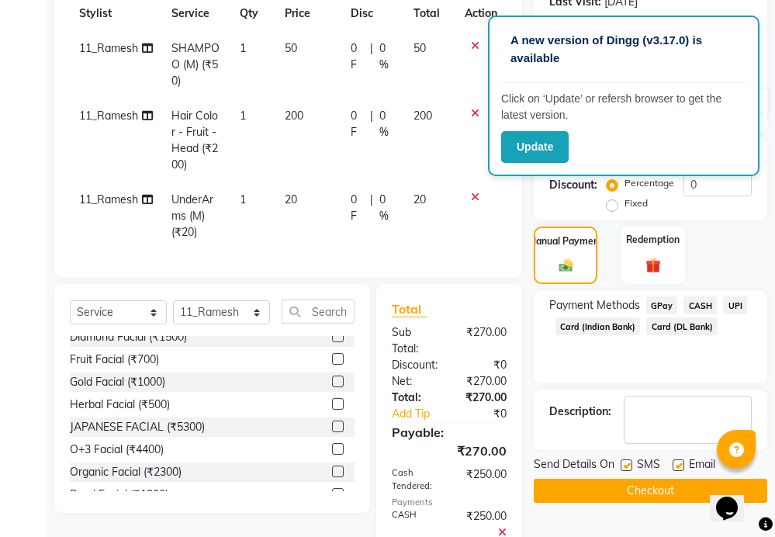
scroll to position [209, 0]
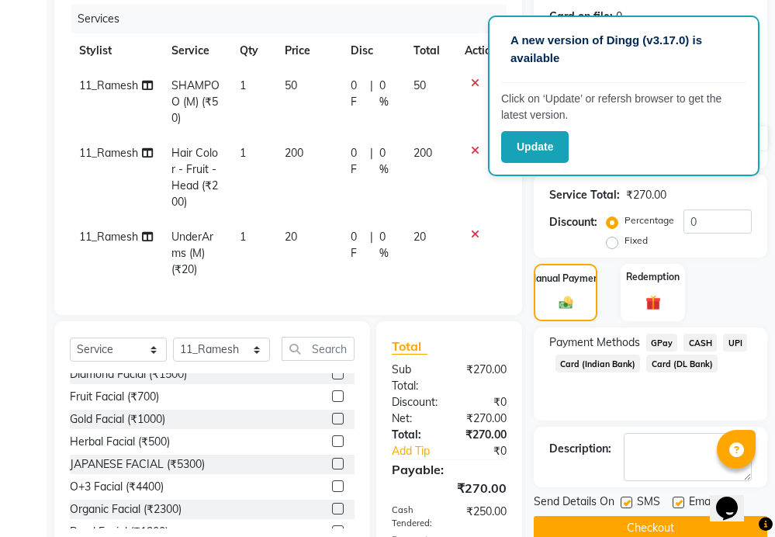
click at [659, 341] on span "GPay" at bounding box center [662, 343] width 32 height 18
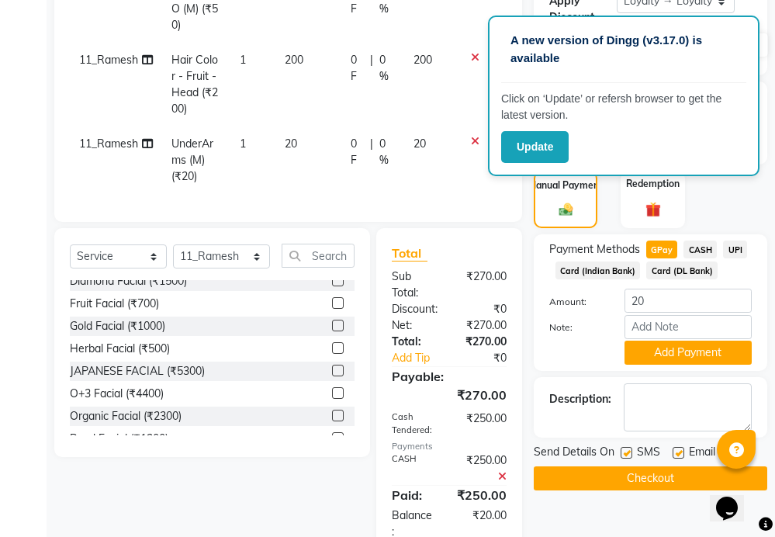
scroll to position [286, 0]
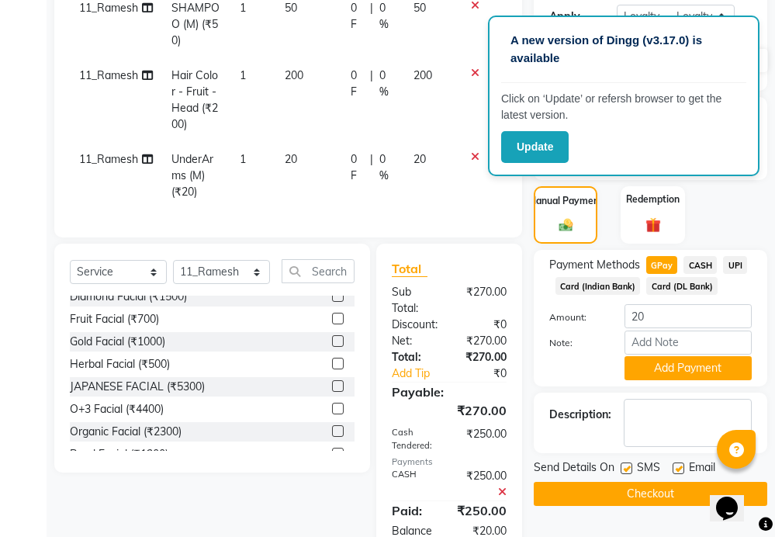
click at [687, 366] on button "Add Payment" at bounding box center [687, 368] width 127 height 24
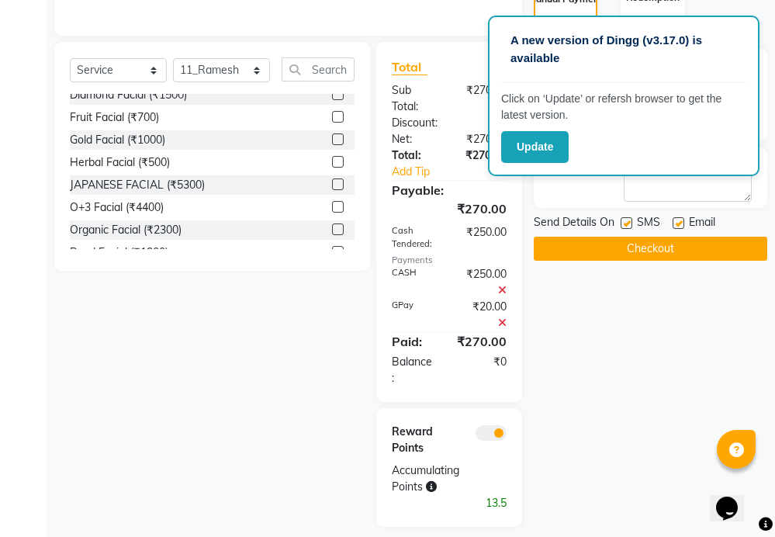
scroll to position [514, 0]
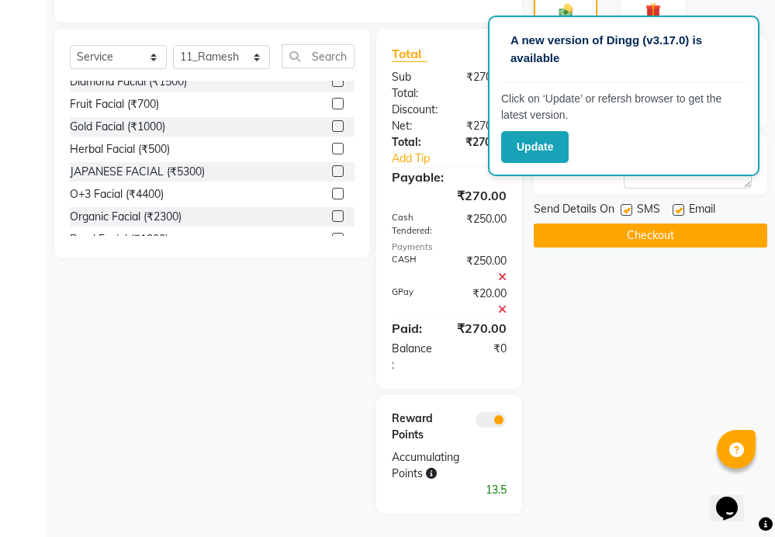
click at [650, 223] on button "Checkout" at bounding box center [651, 235] width 234 height 24
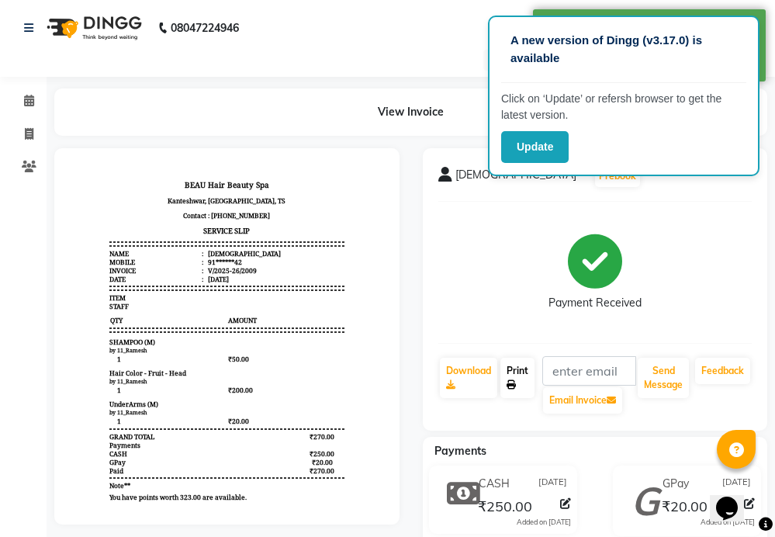
click at [521, 375] on link "Print" at bounding box center [517, 378] width 34 height 40
